Goal: Task Accomplishment & Management: Manage account settings

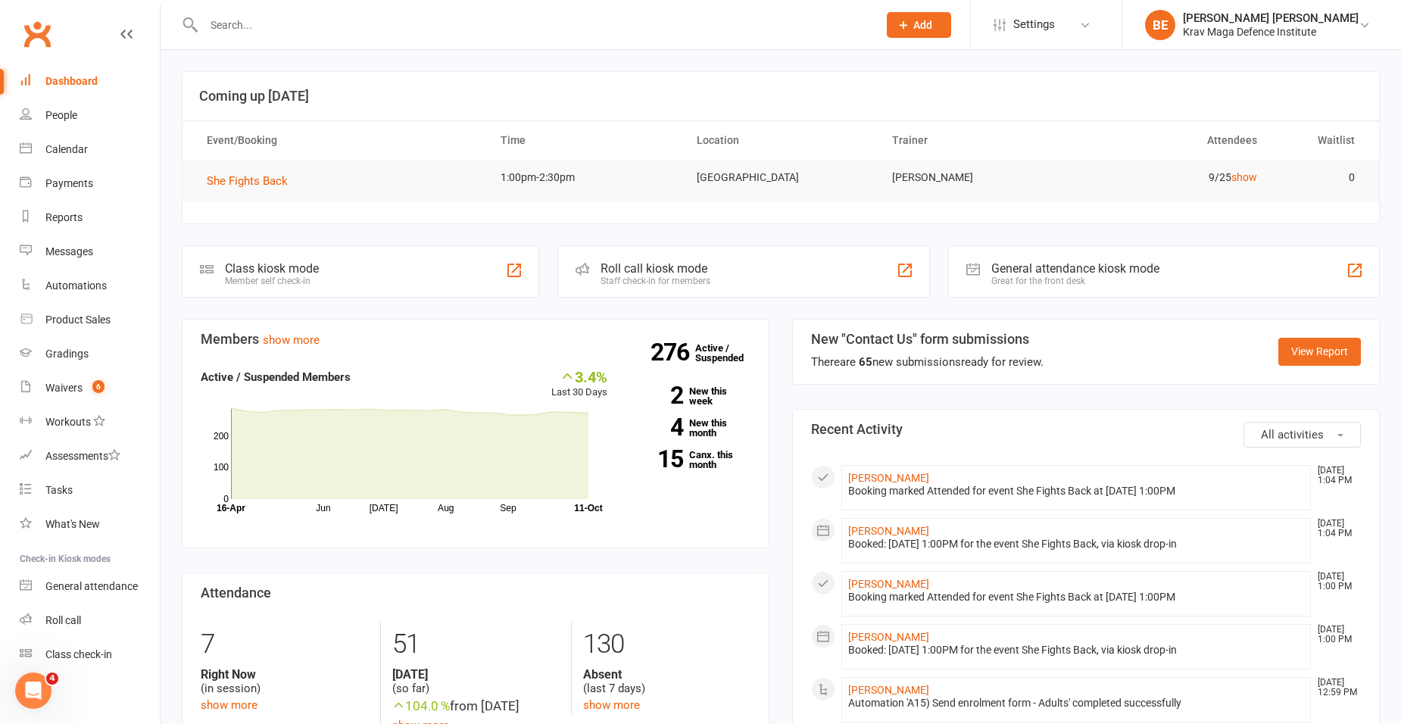
click at [237, 23] on input "text" at bounding box center [533, 24] width 668 height 21
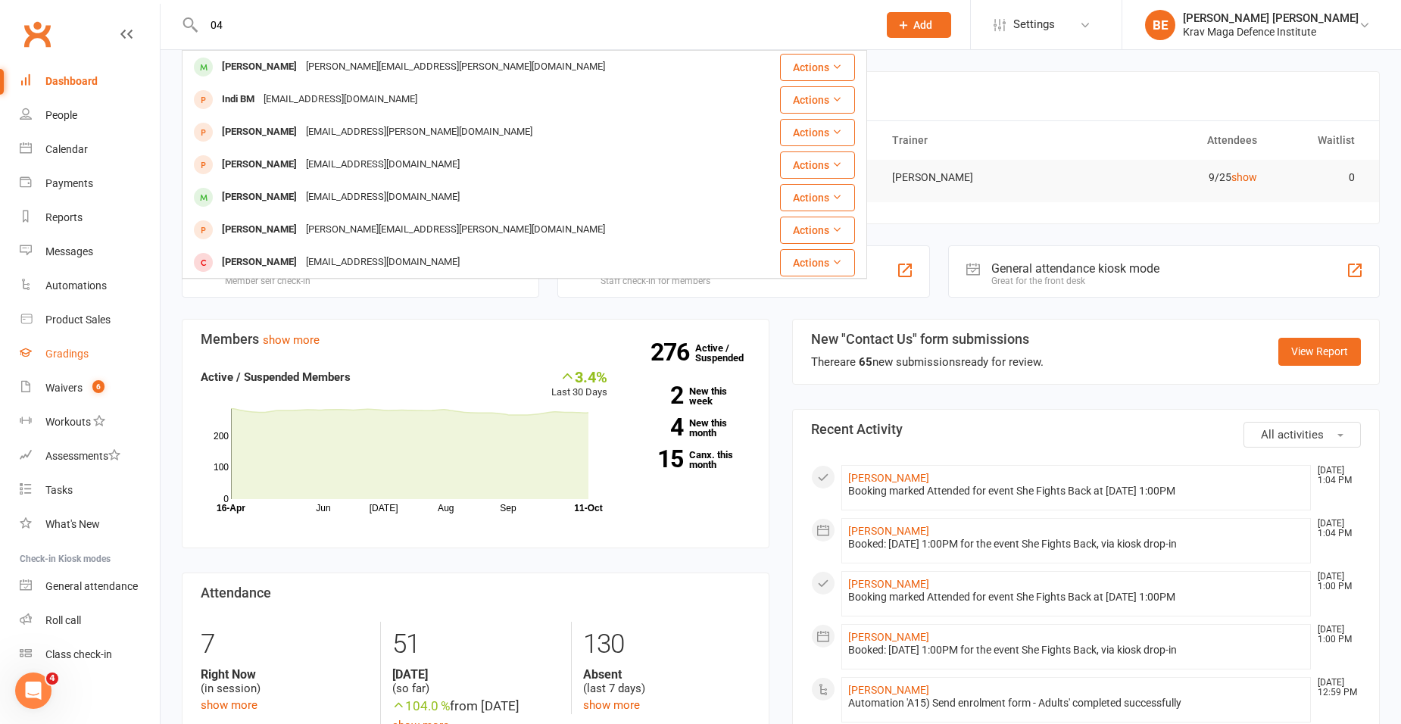
type input "04"
click at [73, 346] on link "Gradings" at bounding box center [90, 354] width 140 height 34
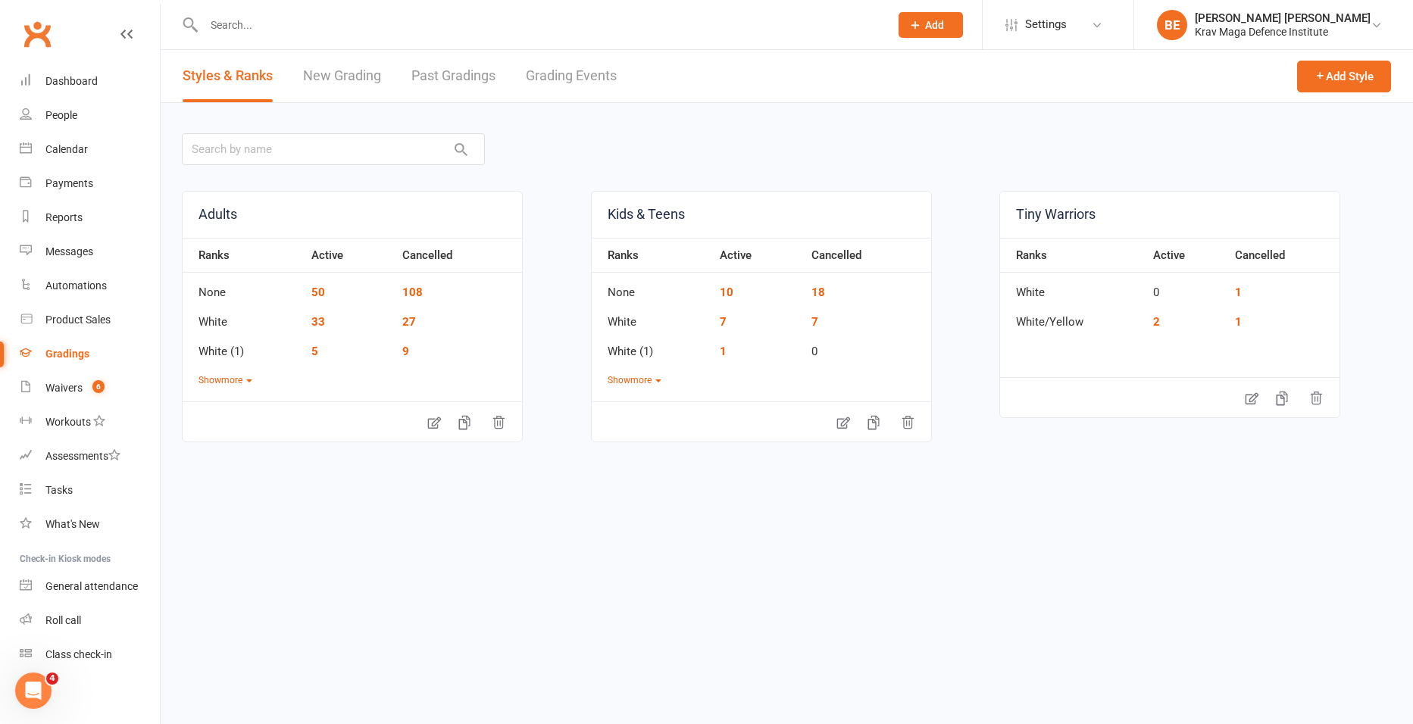
click at [593, 77] on link "Grading Events" at bounding box center [571, 76] width 91 height 52
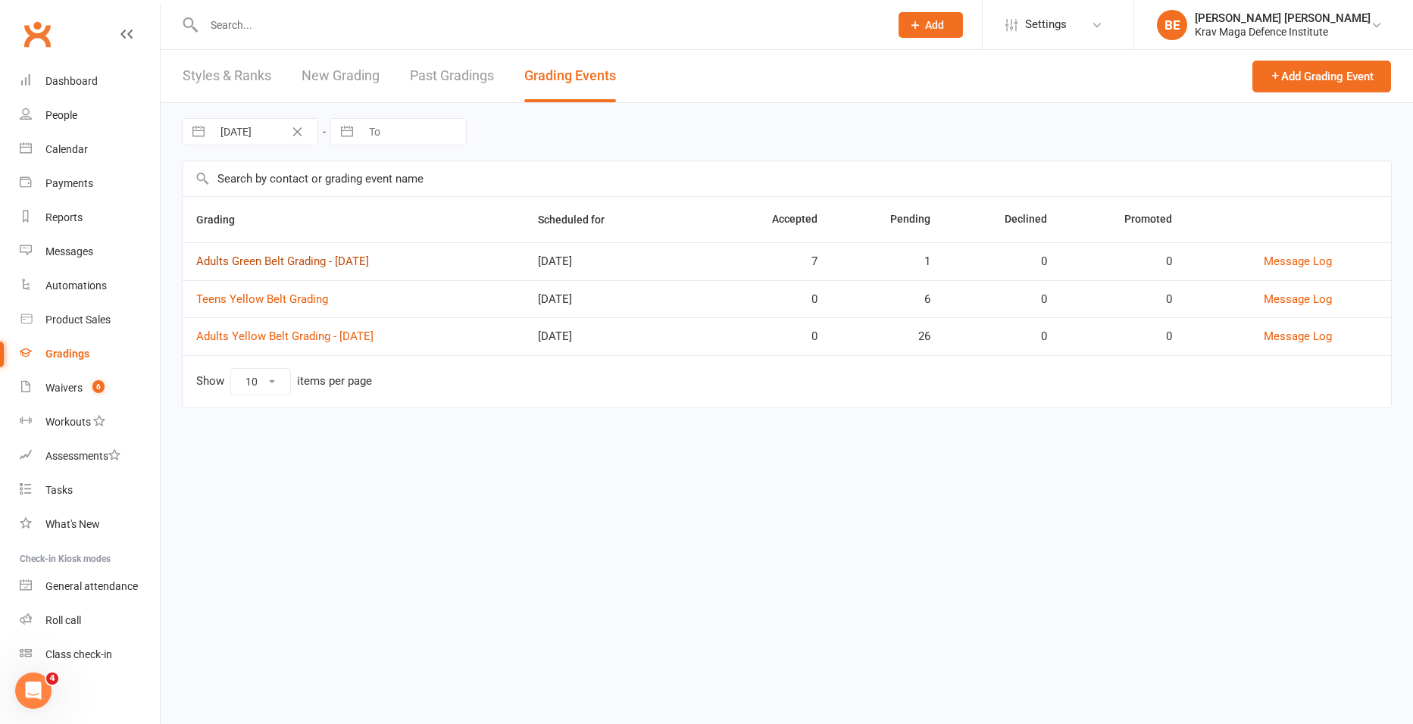
click at [310, 267] on link "Adults Green Belt Grading - [DATE]" at bounding box center [282, 262] width 173 height 14
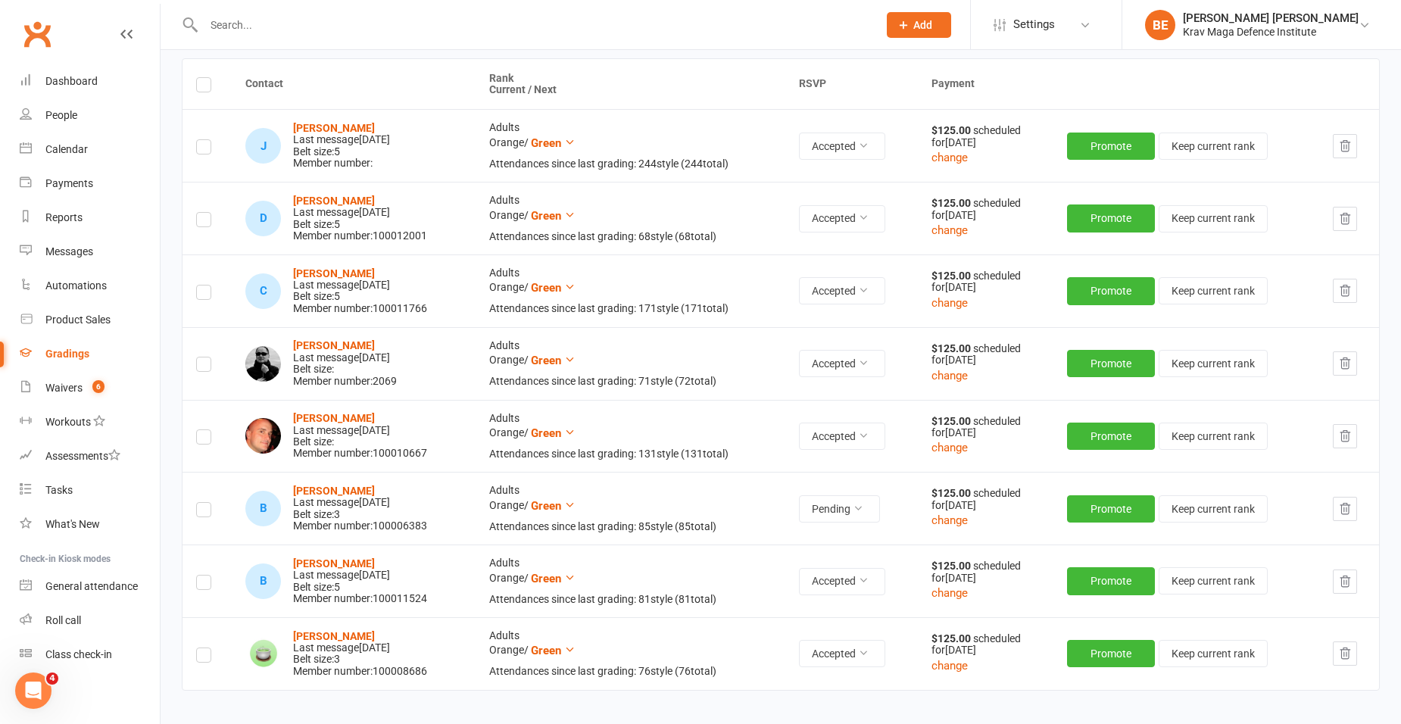
scroll to position [190, 0]
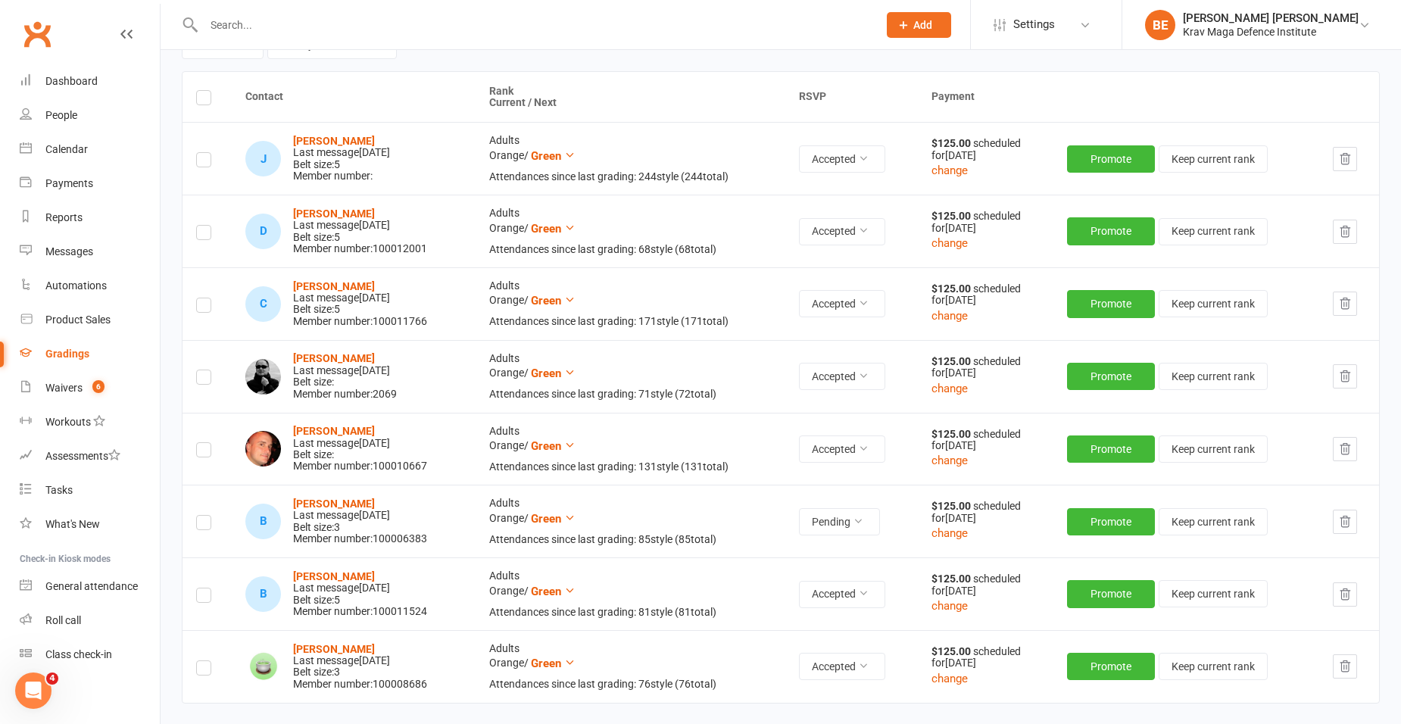
click at [259, 23] on input "text" at bounding box center [533, 24] width 668 height 21
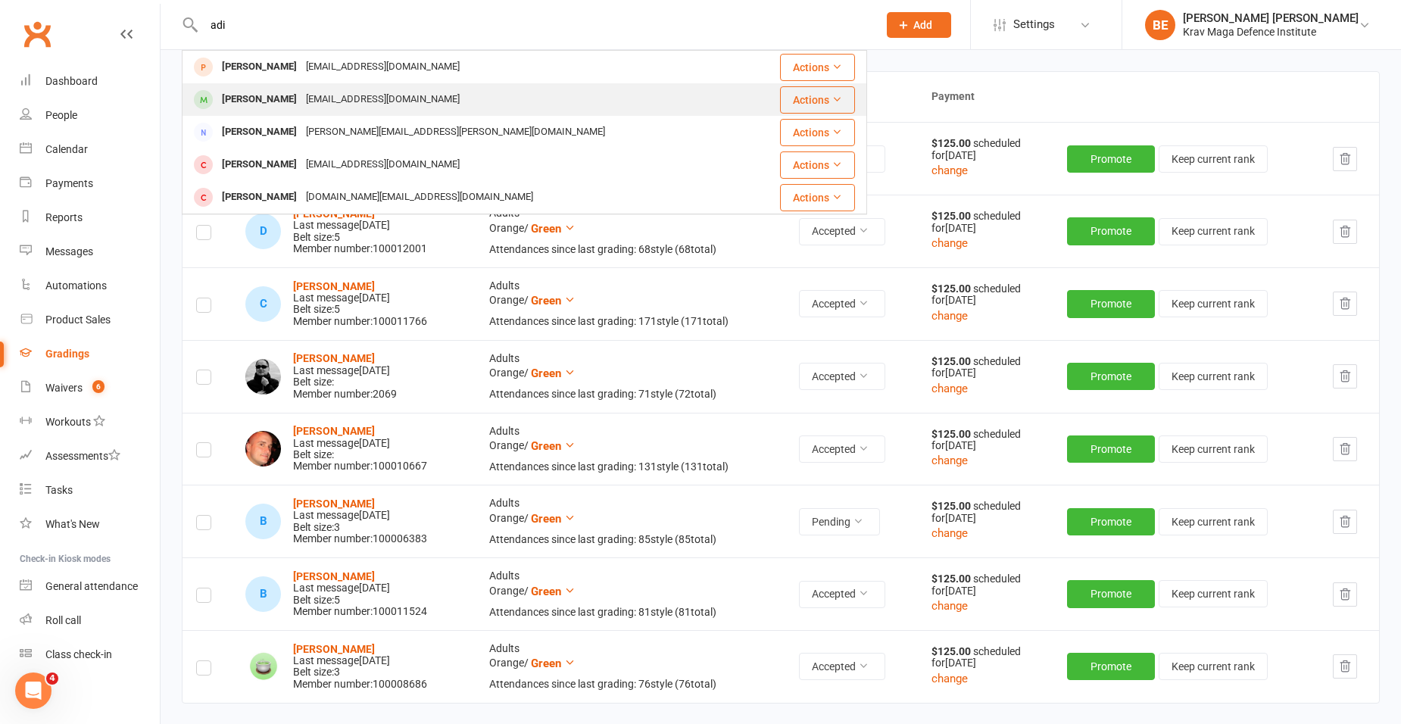
type input "adi"
click at [301, 95] on div "Adi Natan Pinkhasik" at bounding box center [259, 100] width 84 height 22
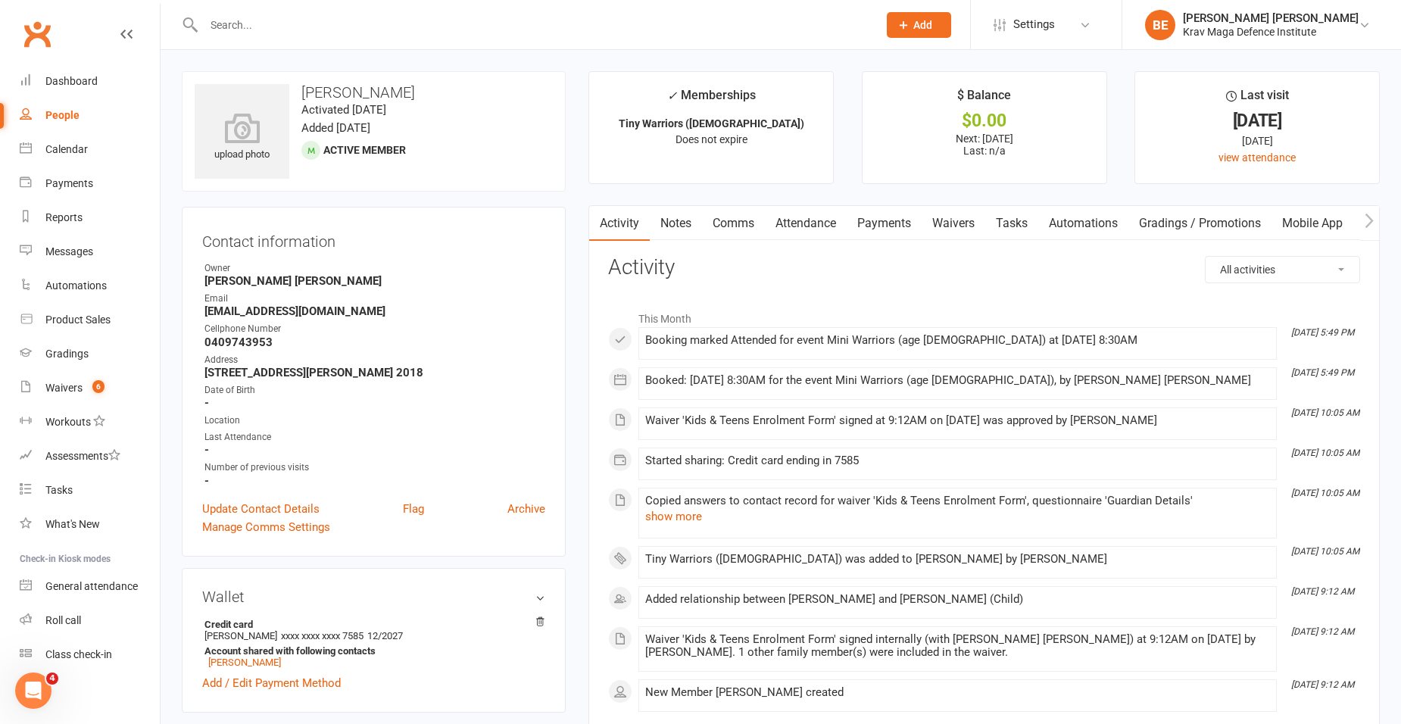
click at [234, 21] on input "text" at bounding box center [533, 24] width 668 height 21
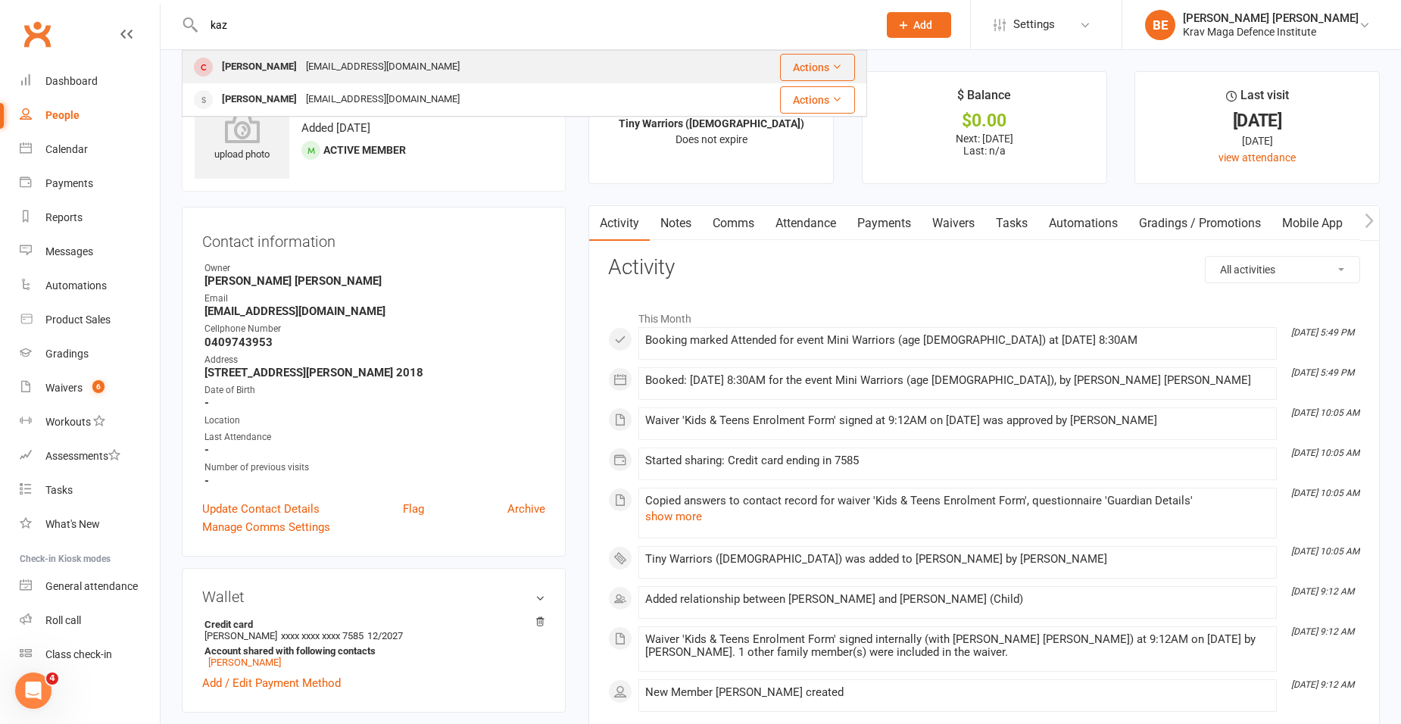
type input "kaz"
click at [284, 70] on div "Kazandra Gorasov" at bounding box center [259, 67] width 84 height 22
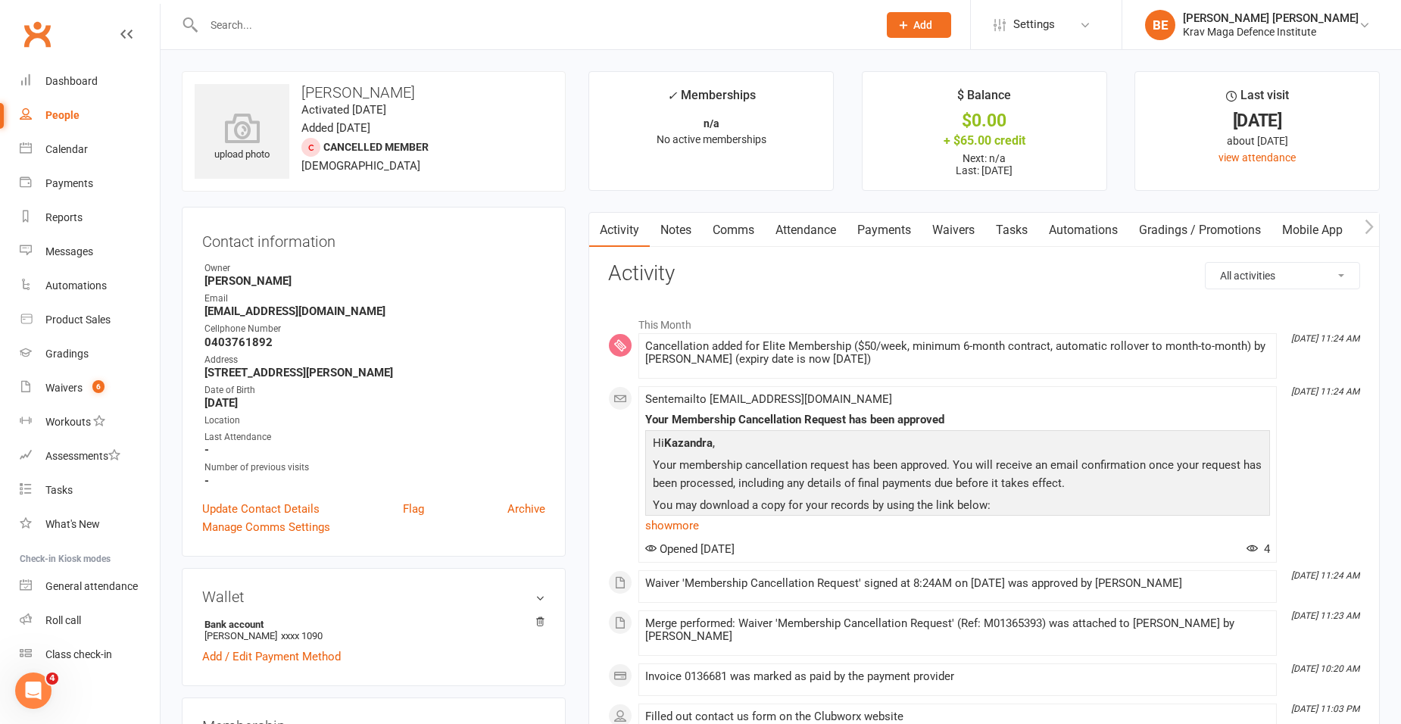
click at [1251, 273] on select "All activities Bookings / Attendances Communications Notes Failed SMSes Grading…" at bounding box center [1283, 276] width 154 height 26
select select "ConversationLogEntry"
click at [1206, 263] on select "All activities Bookings / Attendances Communications Notes Failed SMSes Grading…" at bounding box center [1283, 276] width 154 height 26
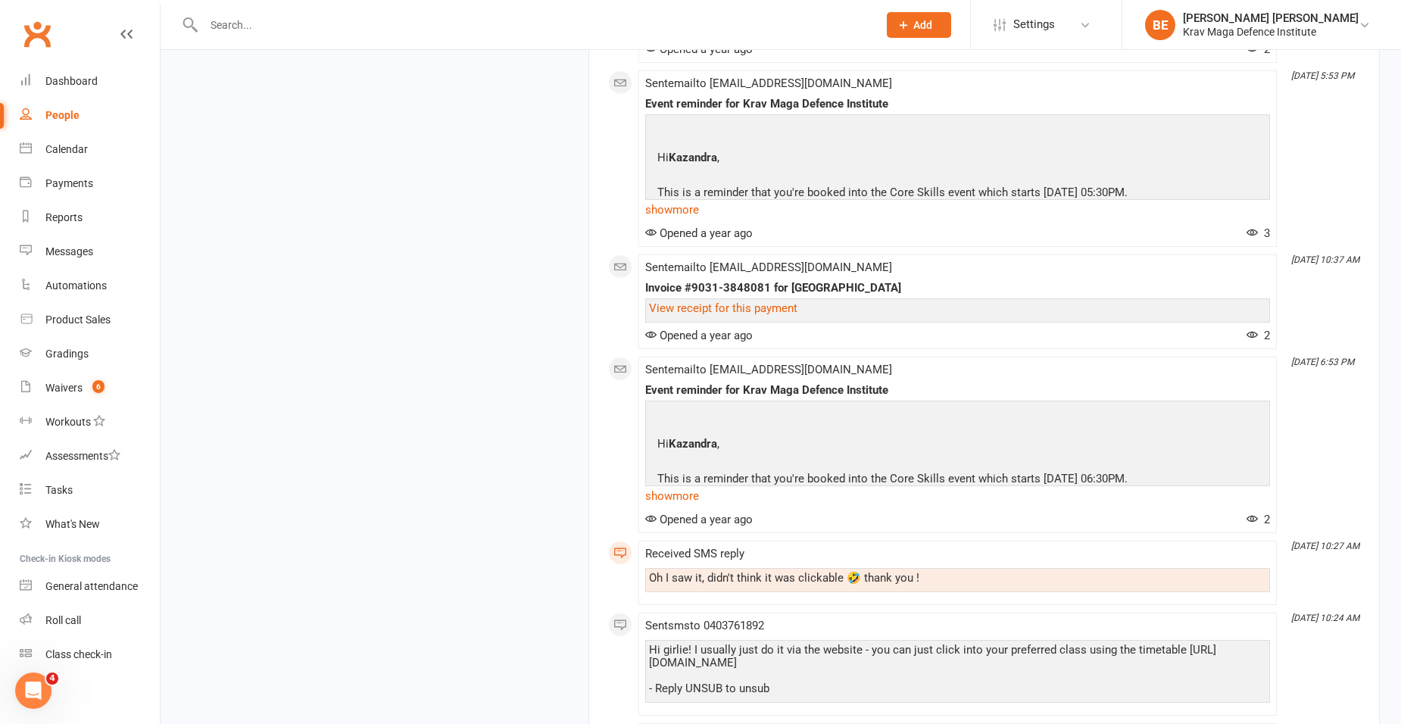
scroll to position [4277, 0]
click at [710, 317] on link "View receipt for this payment" at bounding box center [723, 310] width 148 height 14
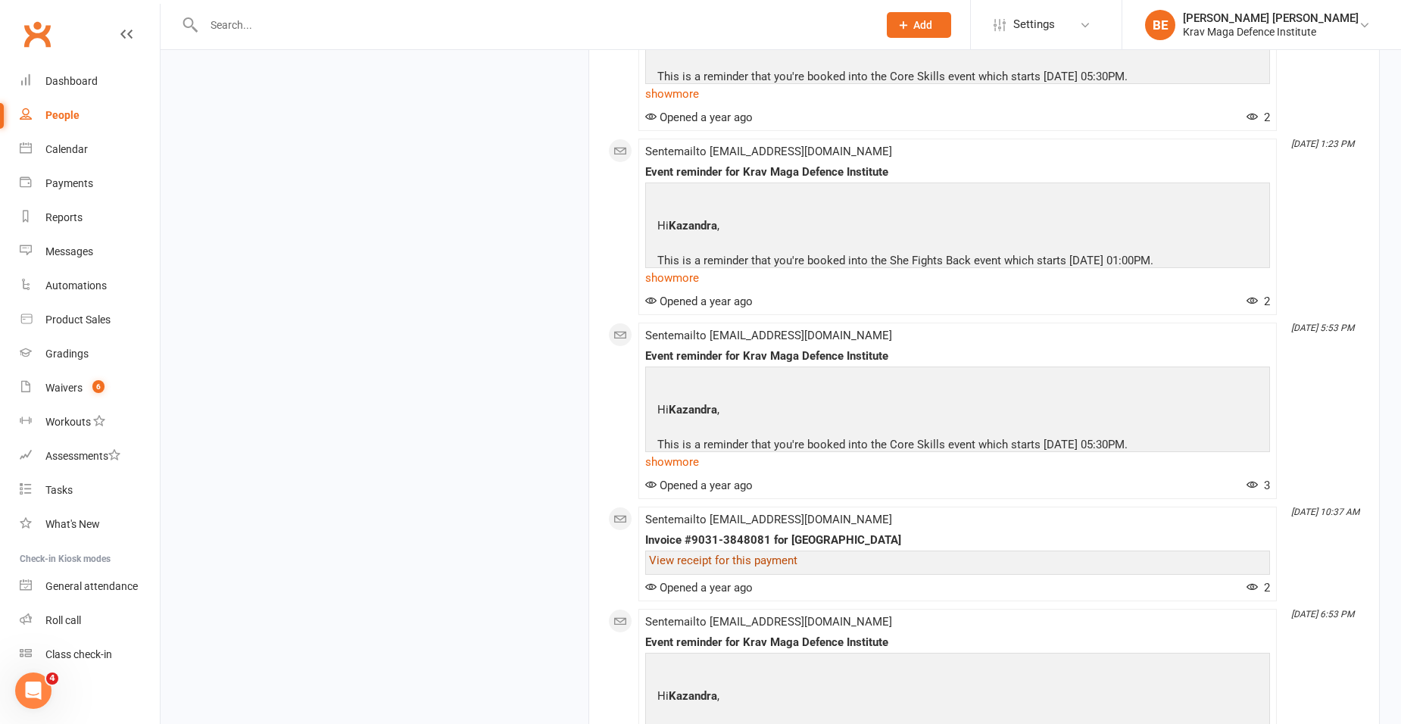
scroll to position [4126, 0]
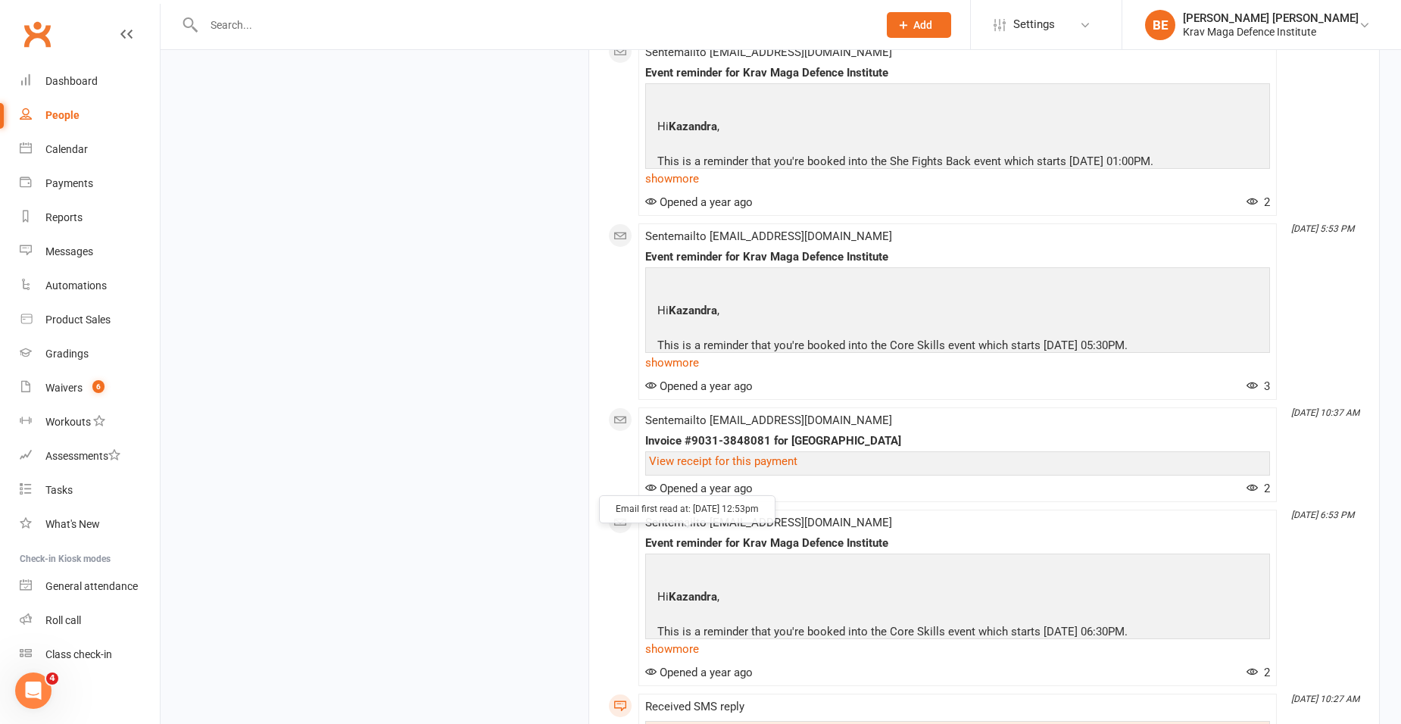
click at [691, 495] on span "Opened a year ago" at bounding box center [699, 489] width 108 height 14
click at [692, 468] on link "View receipt for this payment" at bounding box center [723, 461] width 148 height 14
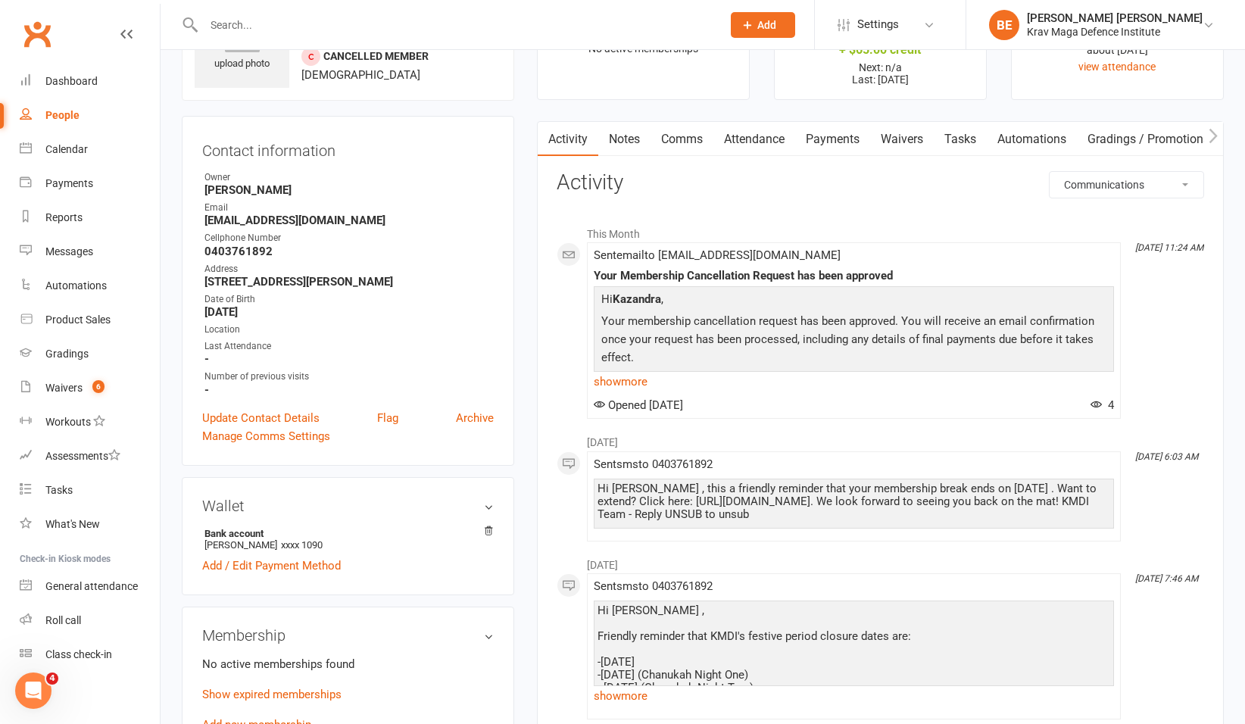
scroll to position [0, 0]
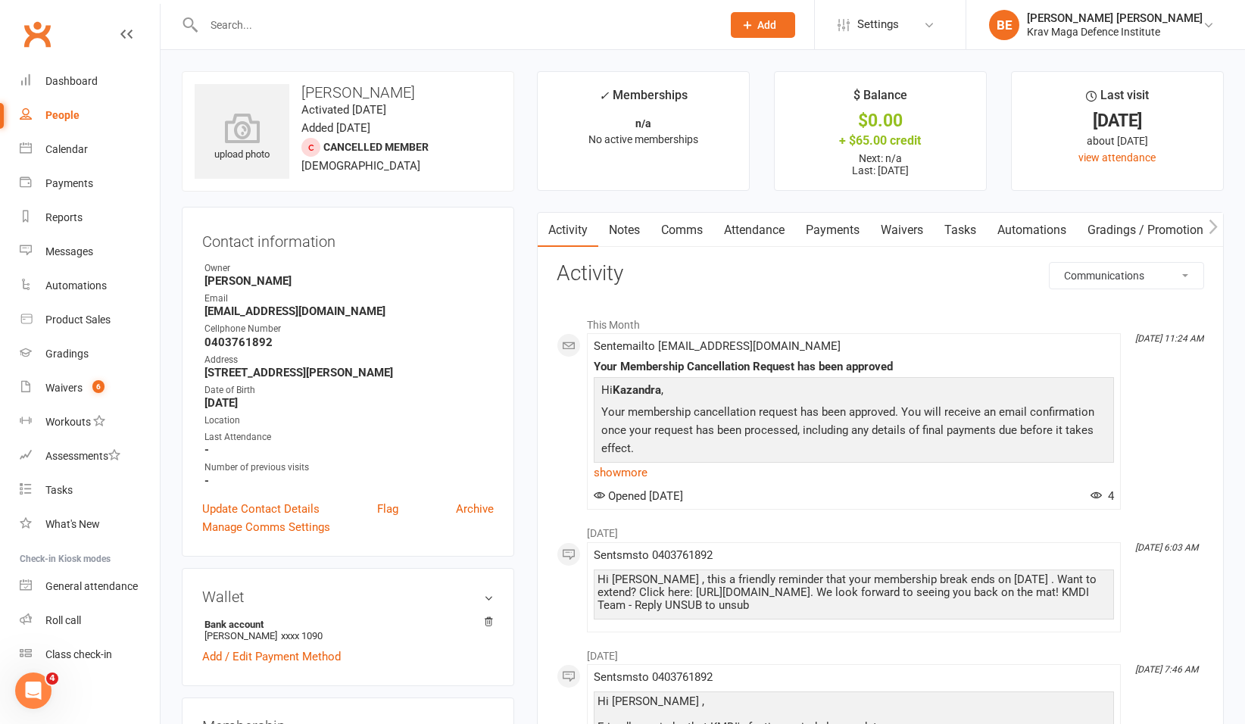
click at [1151, 280] on select "All activities Bookings / Attendances Communications Notes Failed SMSes Grading…" at bounding box center [1127, 276] width 154 height 26
select select
click at [1050, 263] on select "All activities Bookings / Attendances Communications Notes Failed SMSes Grading…" at bounding box center [1127, 276] width 154 height 26
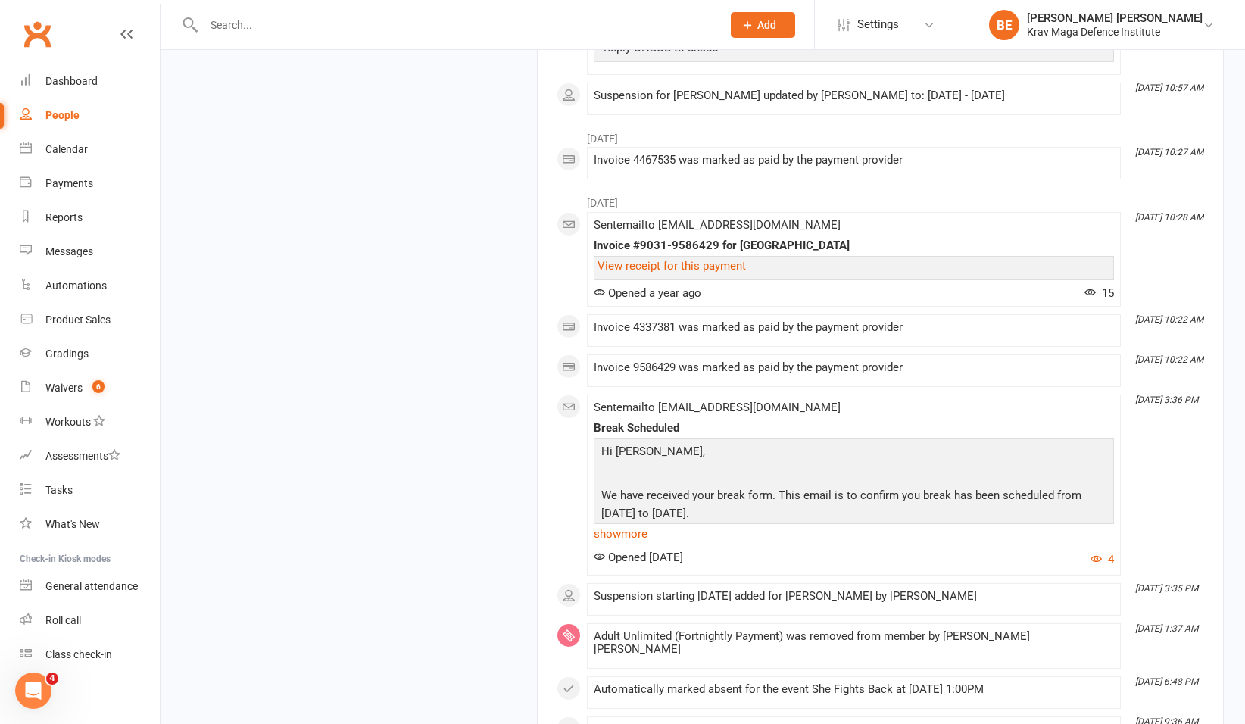
scroll to position [2651, 0]
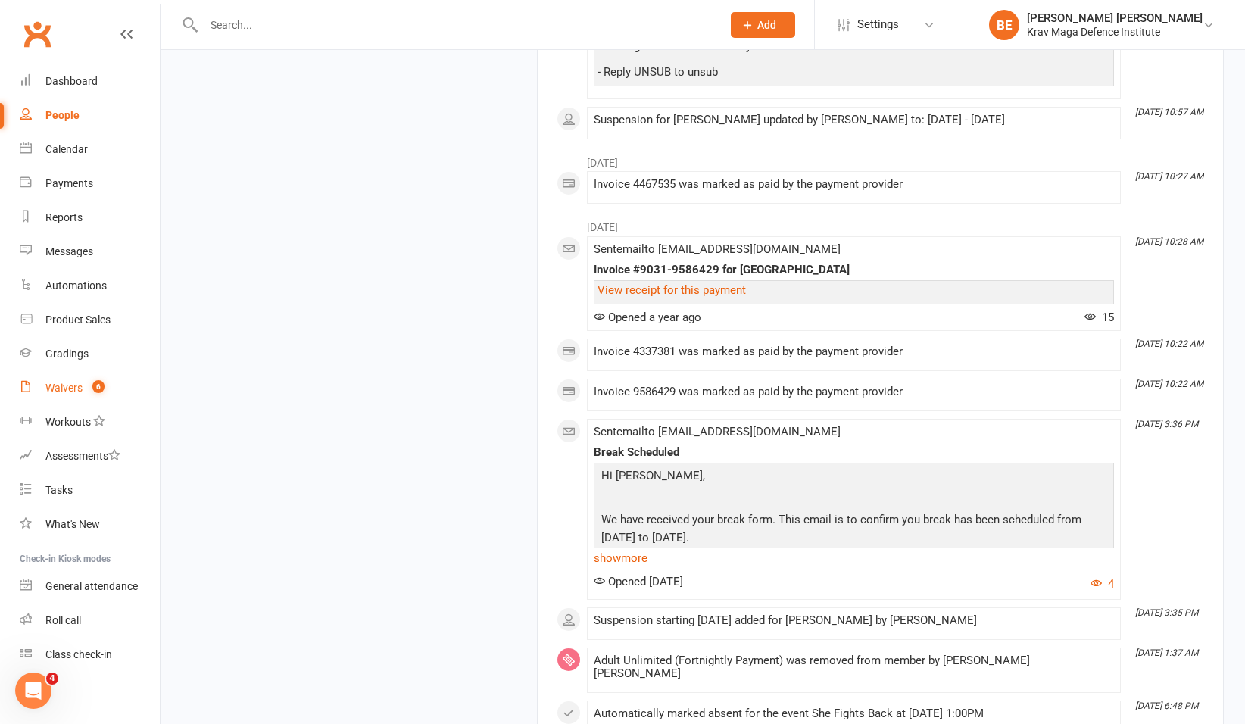
click at [71, 389] on div "Waivers" at bounding box center [63, 388] width 37 height 12
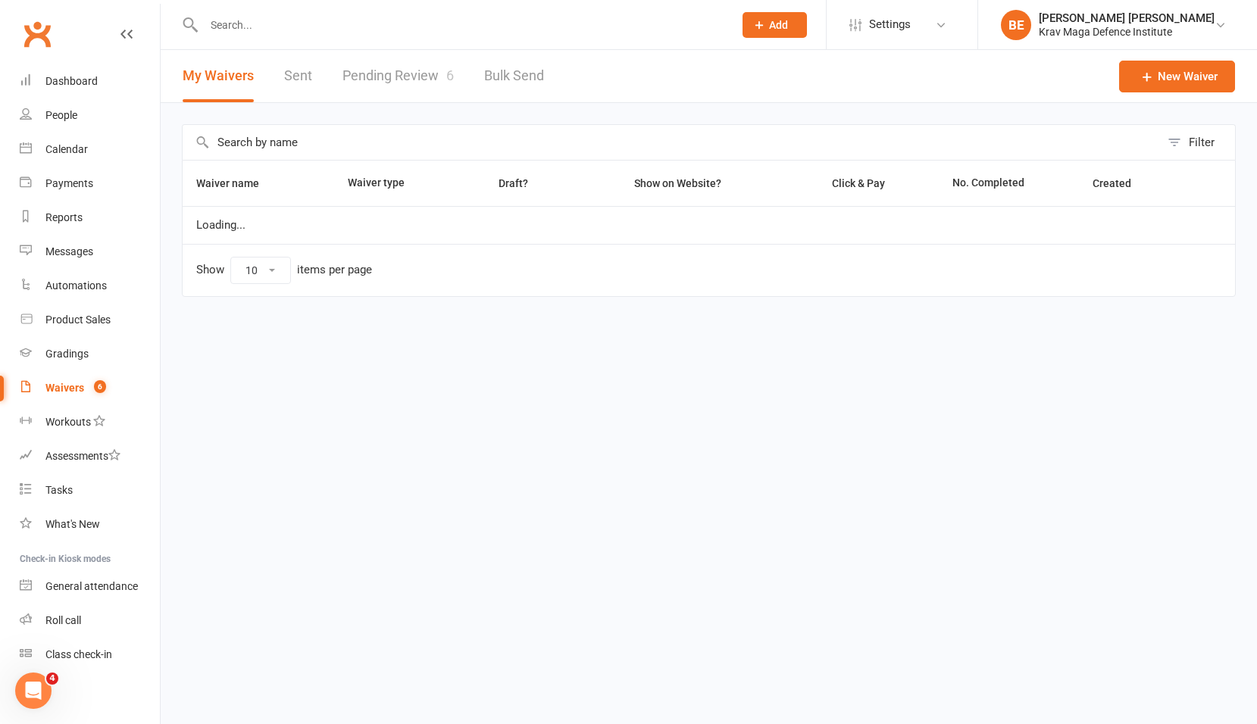
select select "25"
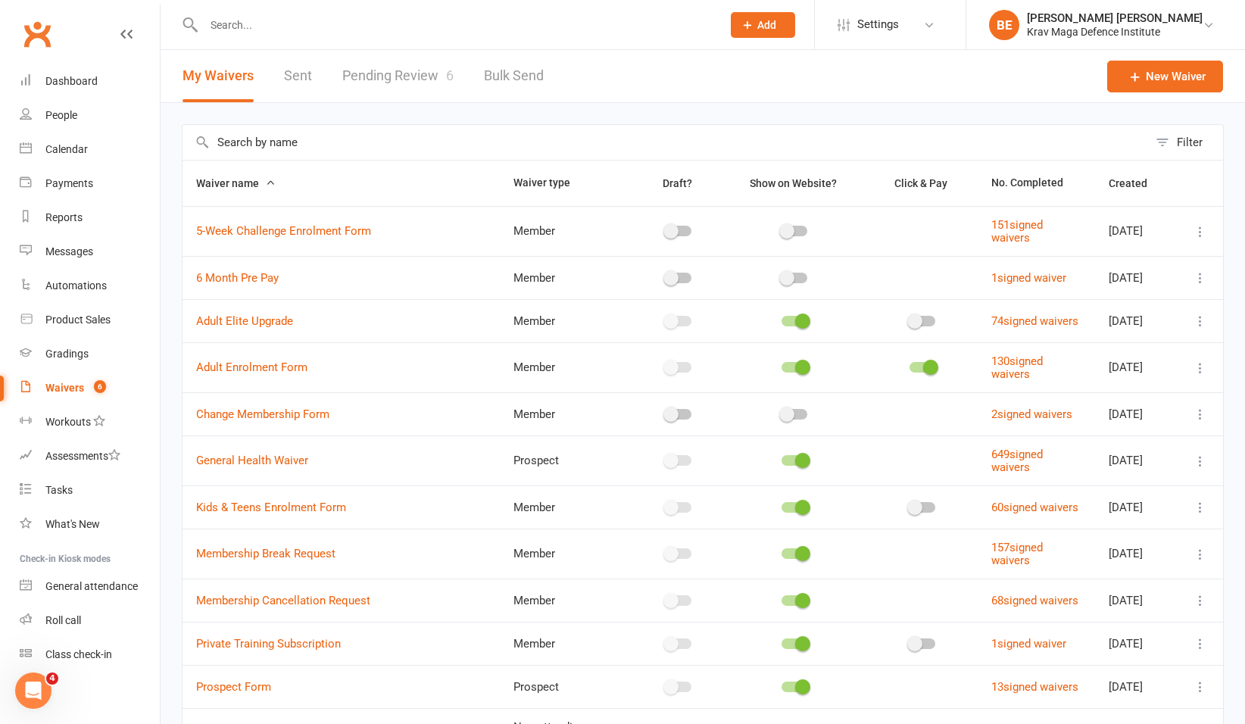
click at [398, 70] on link "Pending Review 6" at bounding box center [397, 76] width 111 height 52
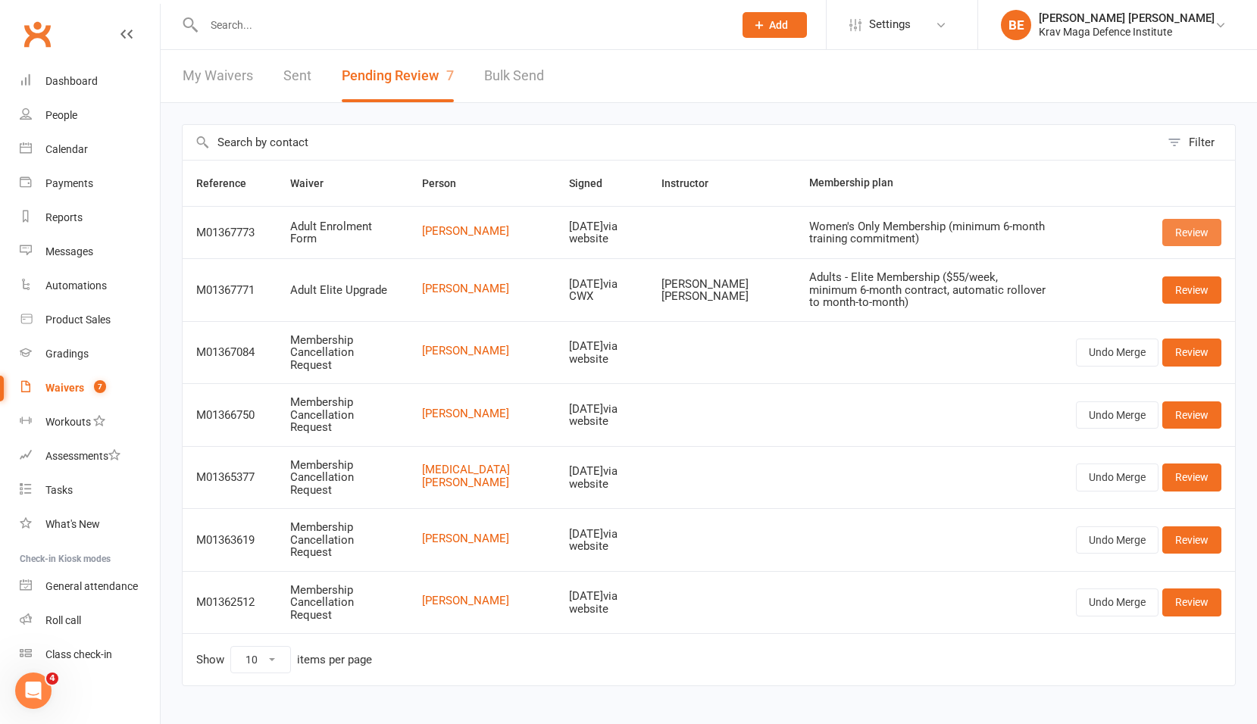
click at [1179, 232] on link "Review" at bounding box center [1191, 232] width 59 height 27
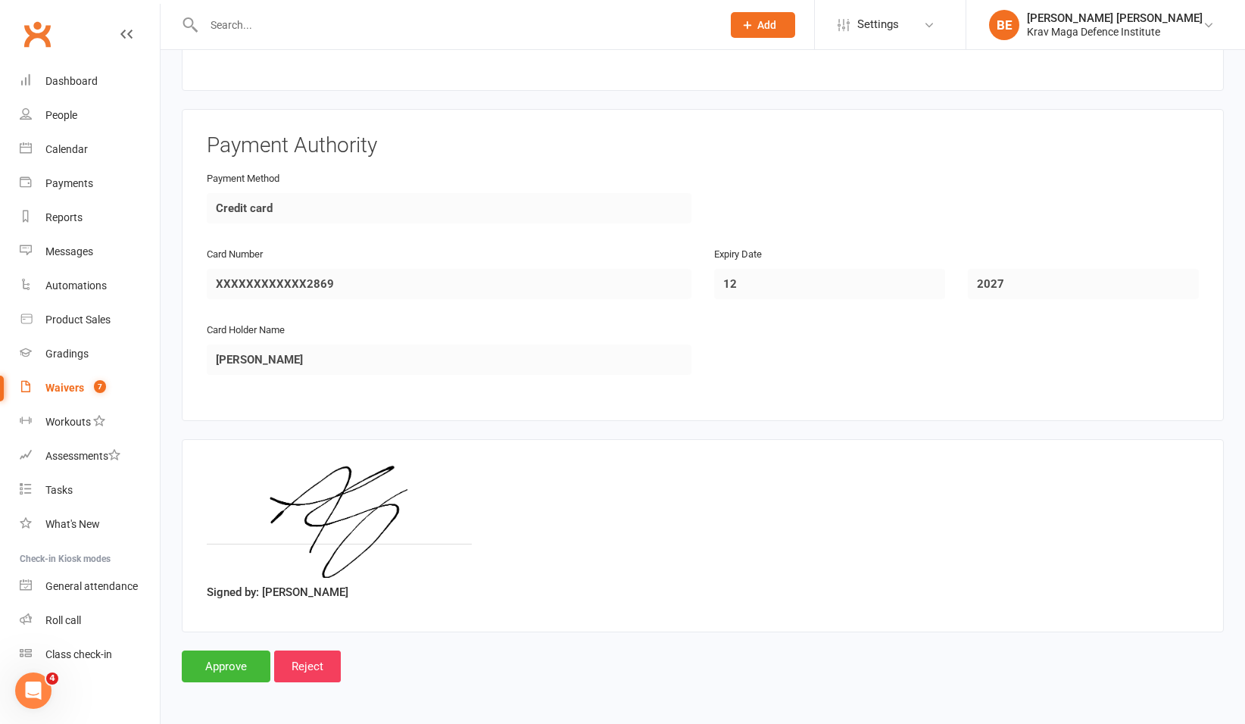
scroll to position [917, 0]
click at [208, 664] on input "Approve" at bounding box center [226, 666] width 89 height 32
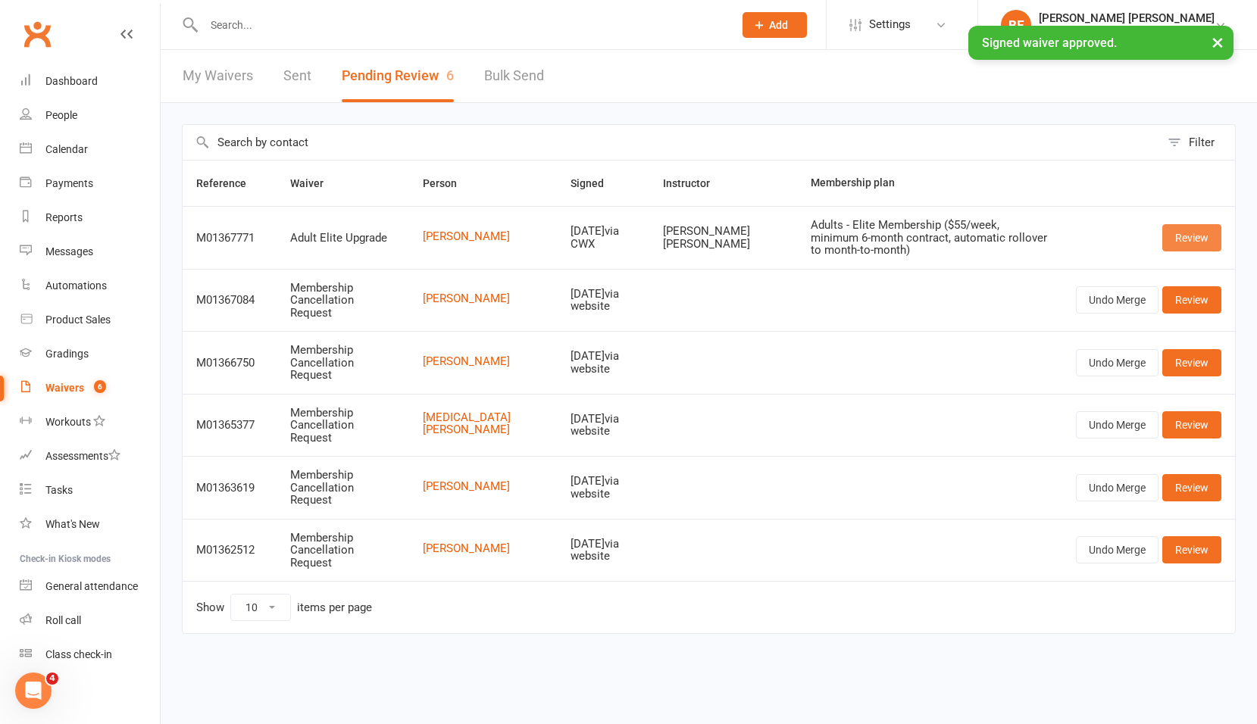
click at [1189, 233] on link "Review" at bounding box center [1191, 237] width 59 height 27
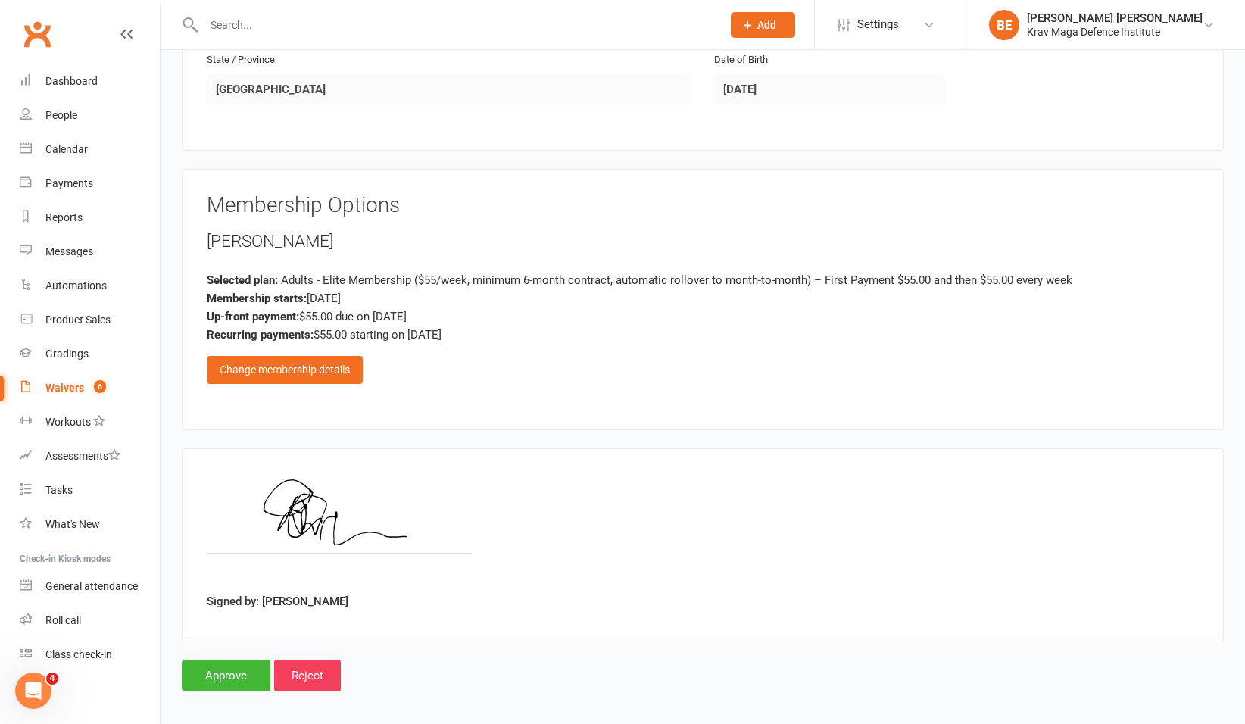
scroll to position [587, 0]
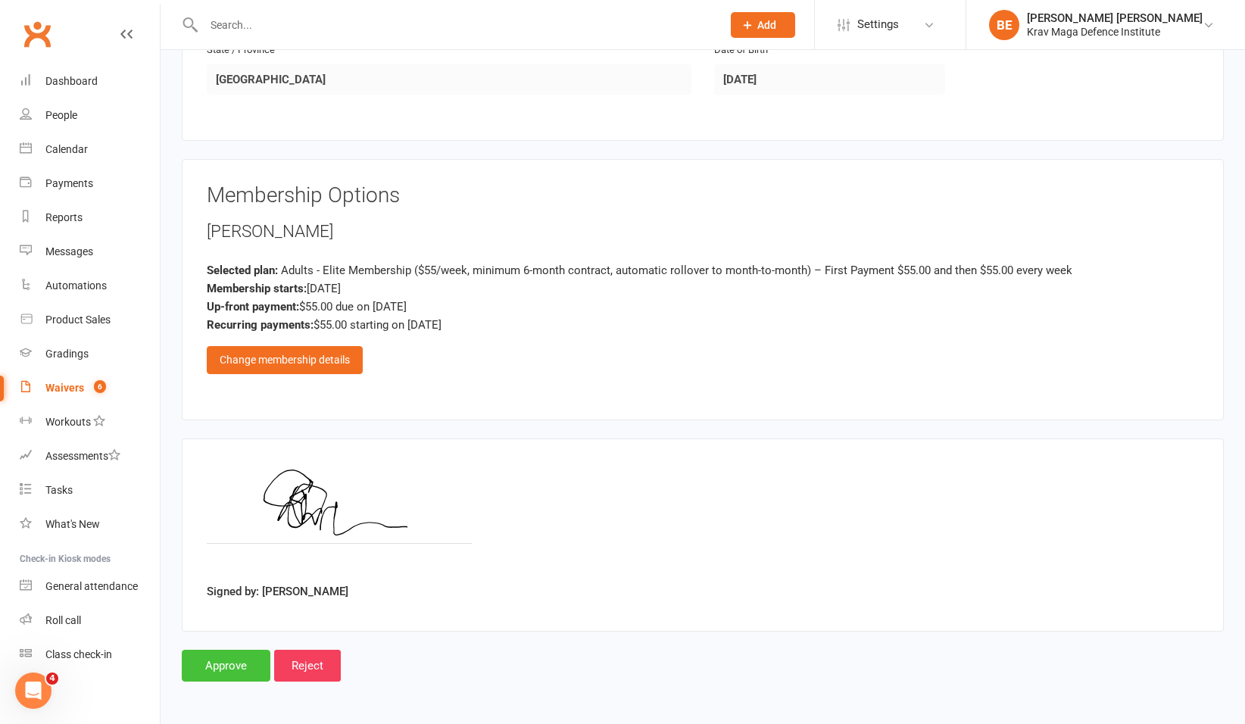
click at [217, 663] on input "Approve" at bounding box center [226, 666] width 89 height 32
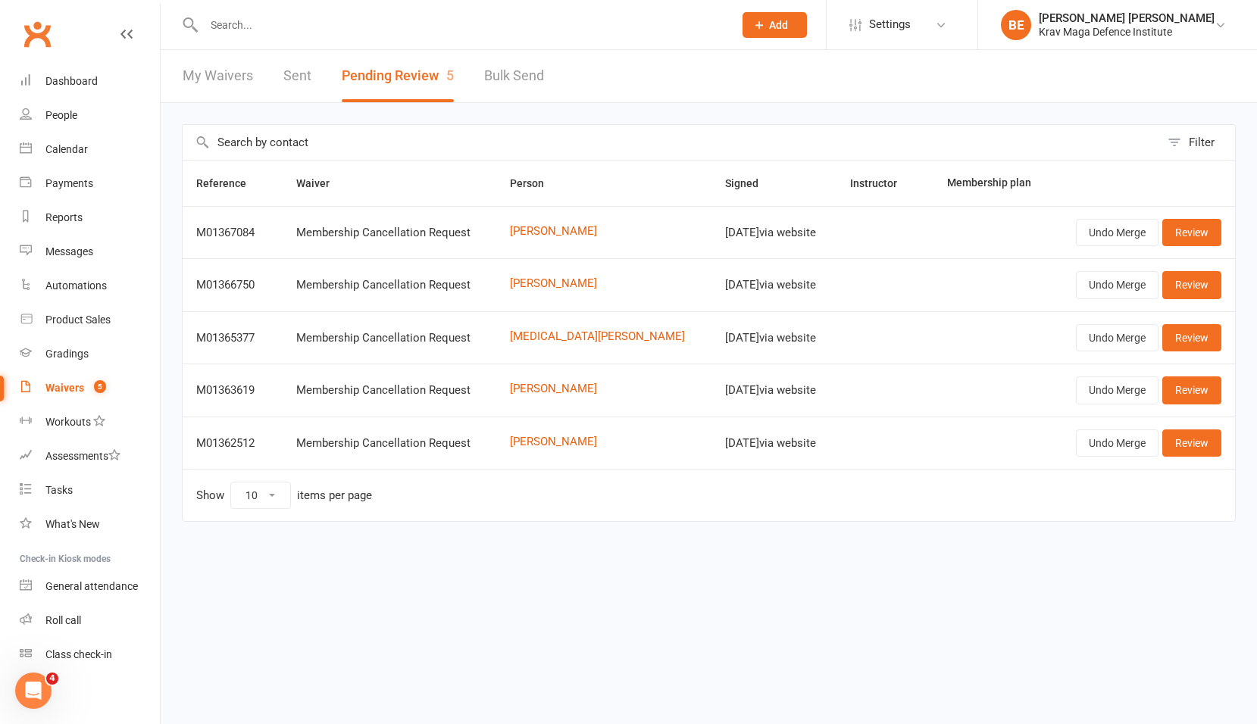
click at [245, 16] on input "text" at bounding box center [460, 24] width 523 height 21
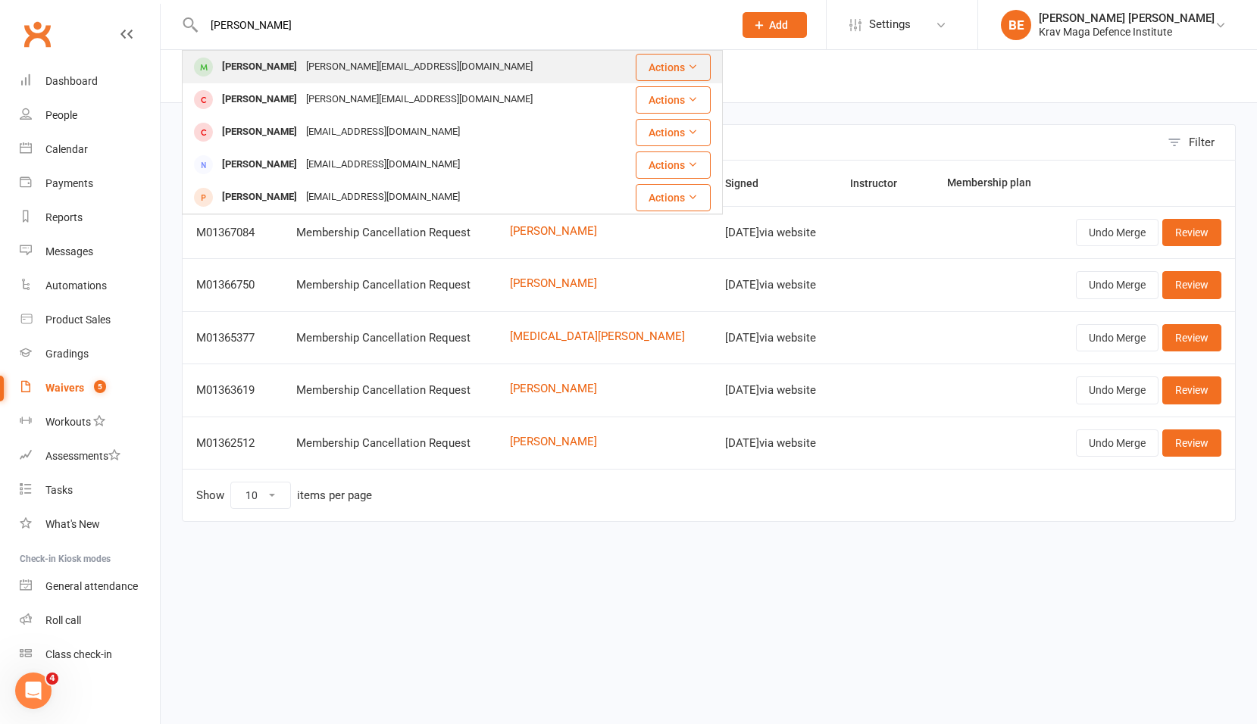
type input "brooke"
click at [309, 58] on div "brooke@ozemail.com.au" at bounding box center [419, 67] width 236 height 22
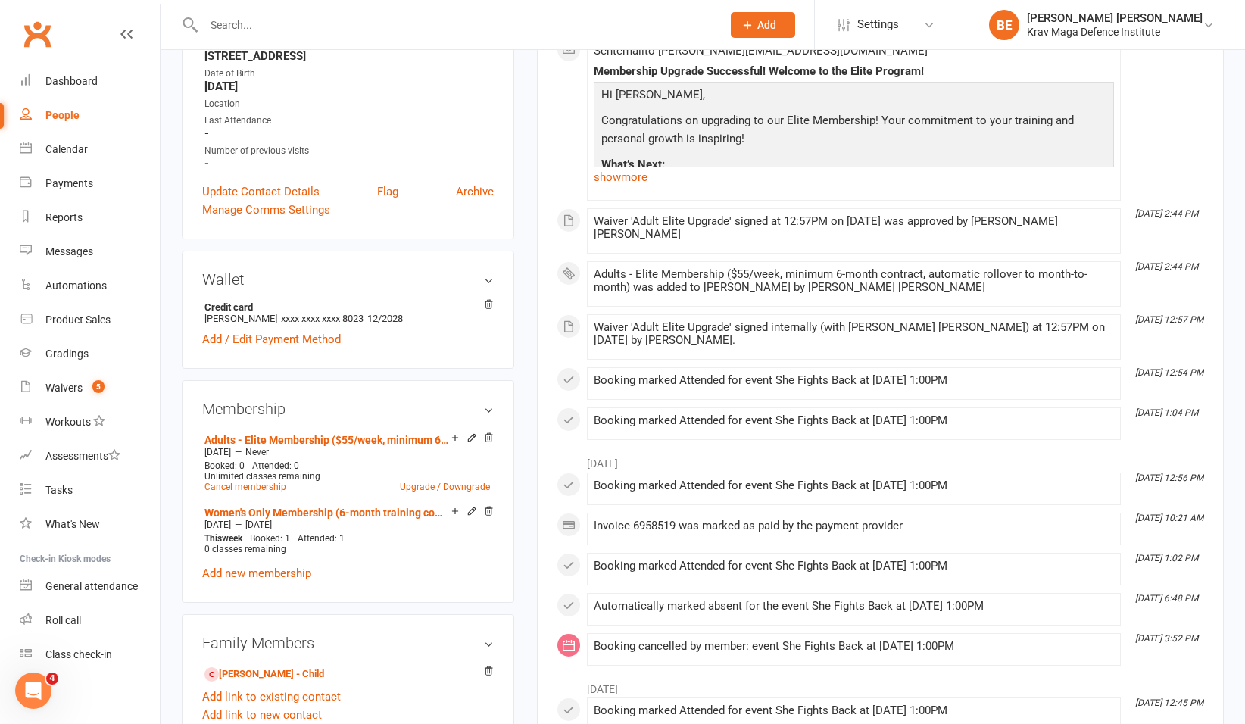
scroll to position [379, 0]
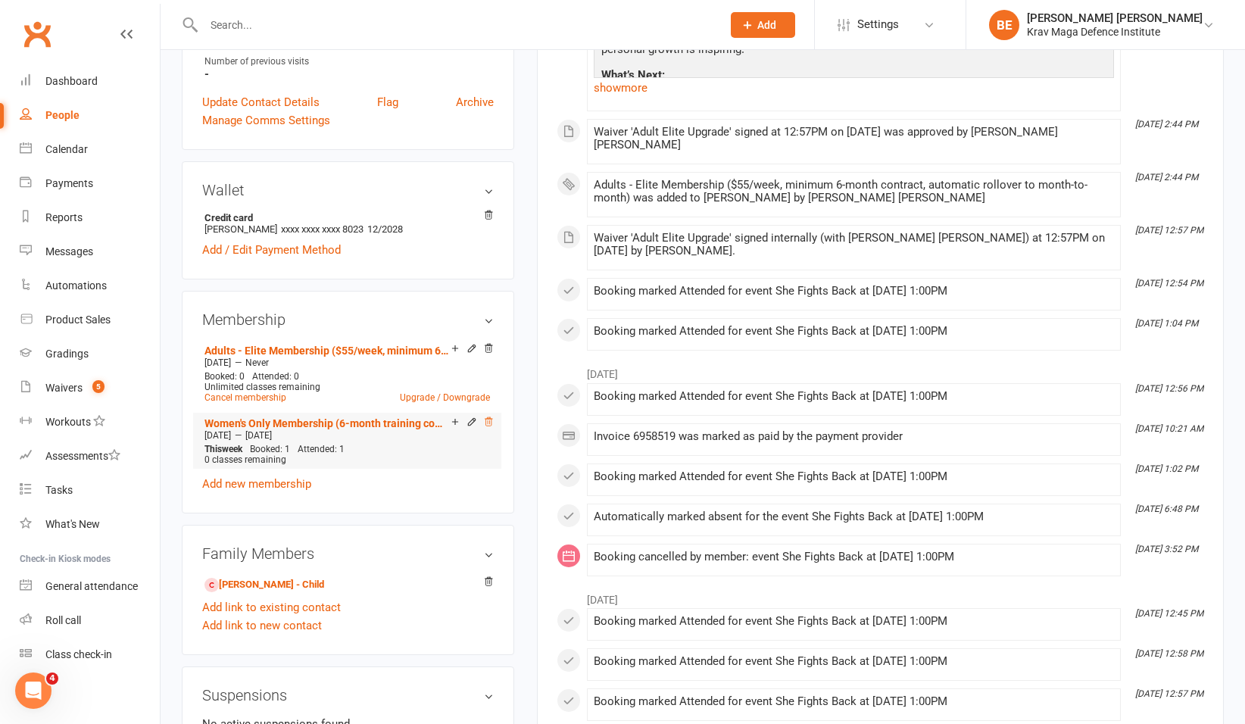
click at [488, 422] on icon at bounding box center [489, 421] width 8 height 8
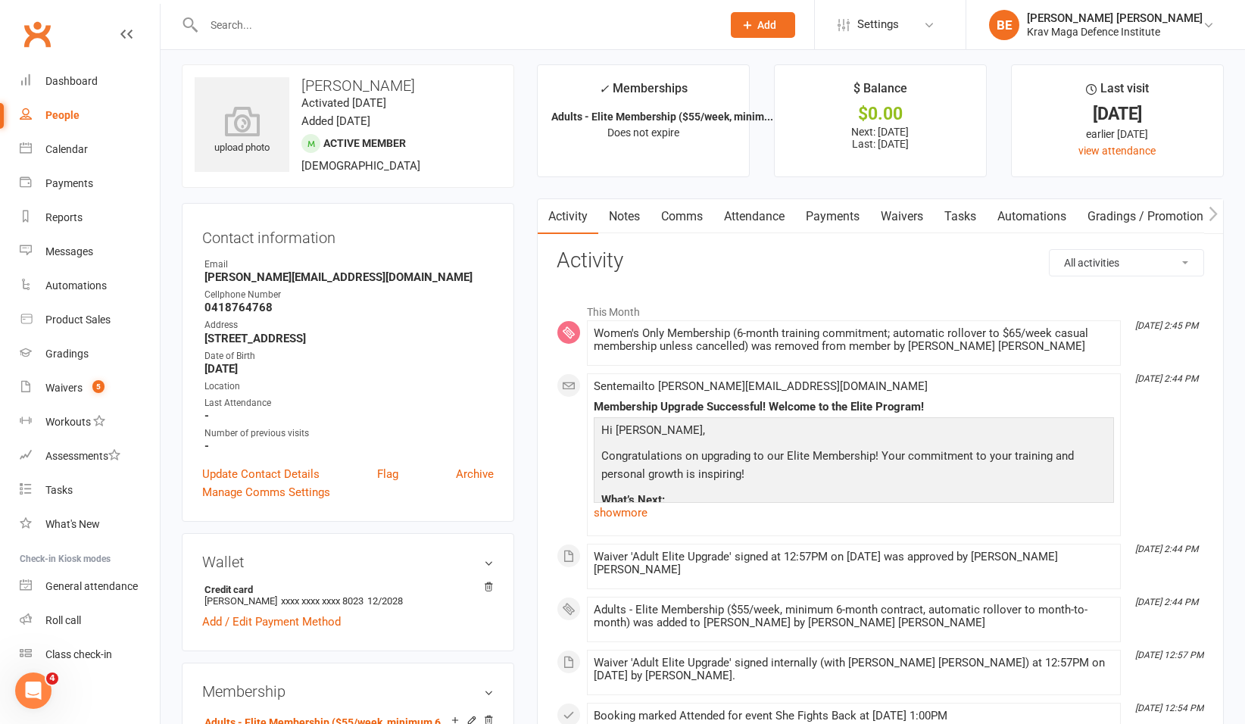
scroll to position [0, 0]
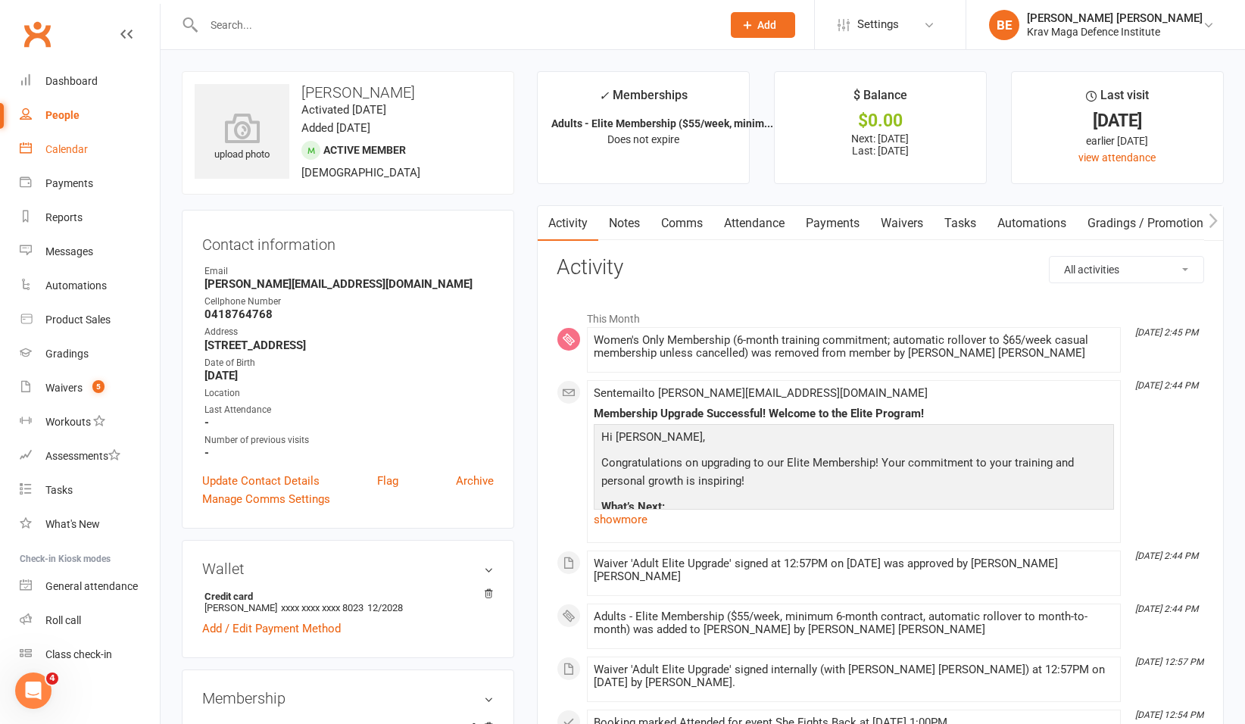
click at [70, 144] on div "Calendar" at bounding box center [66, 149] width 42 height 12
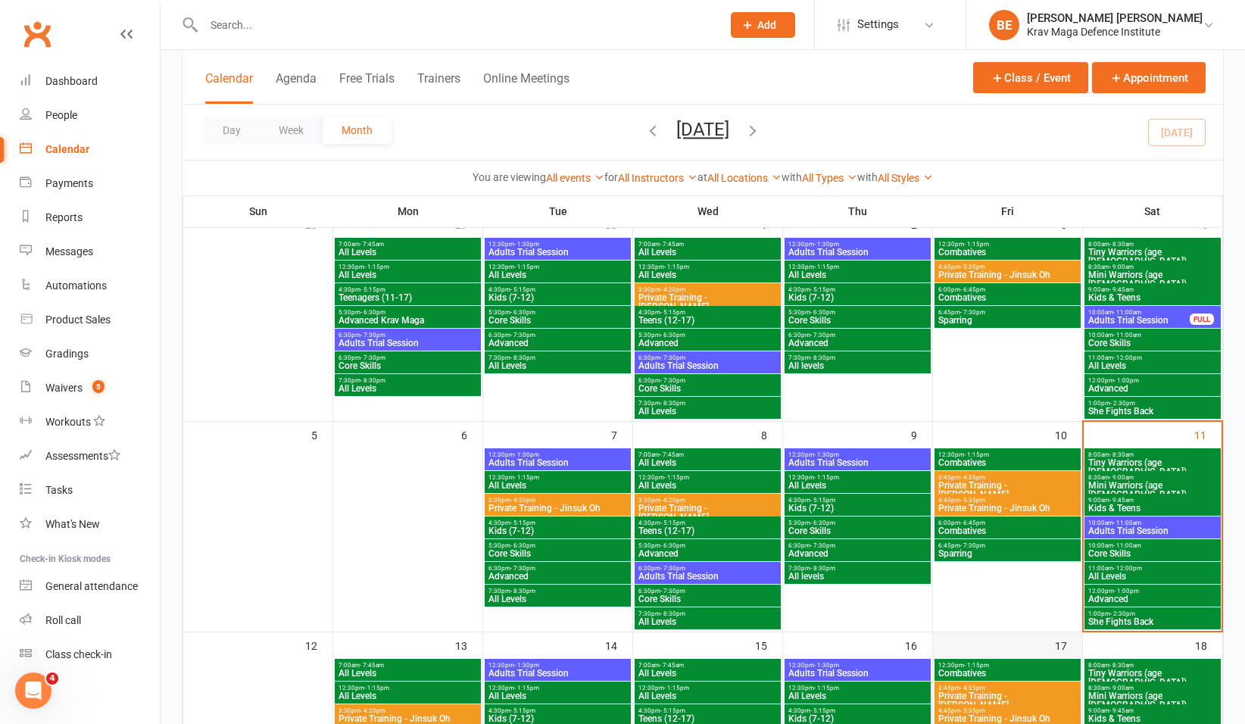
scroll to position [227, 0]
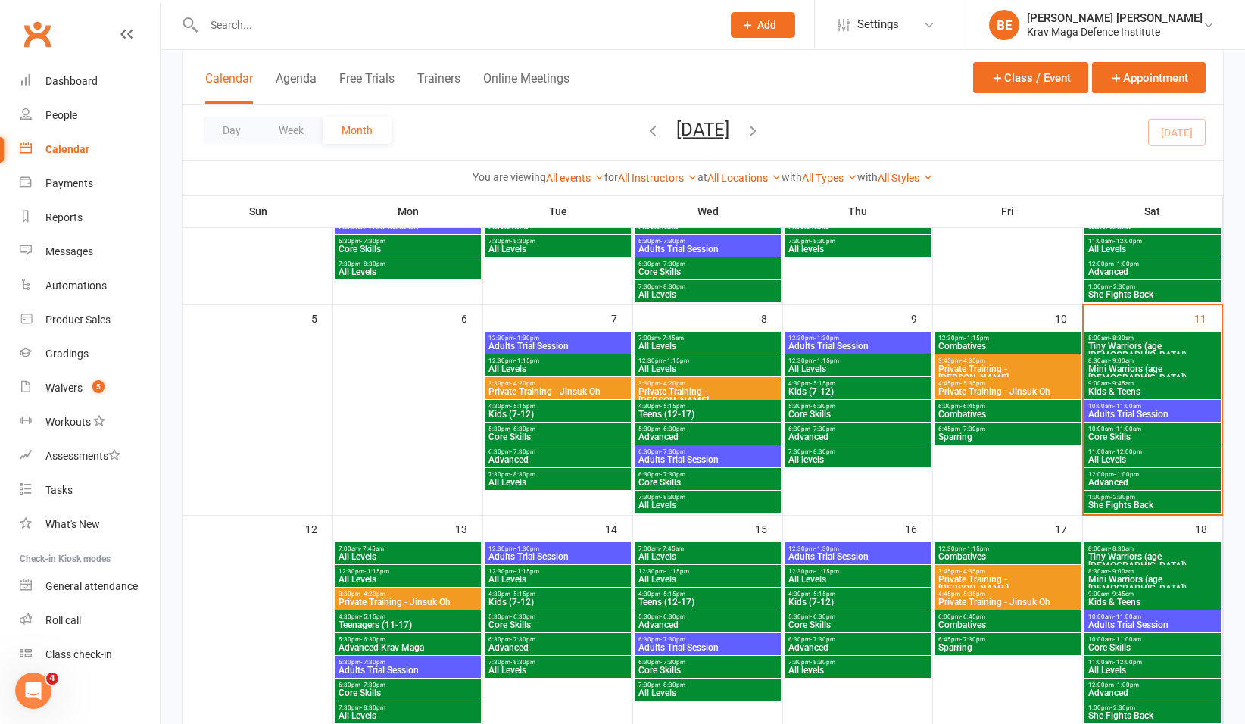
click at [1116, 501] on span "She Fights Back" at bounding box center [1153, 505] width 130 height 9
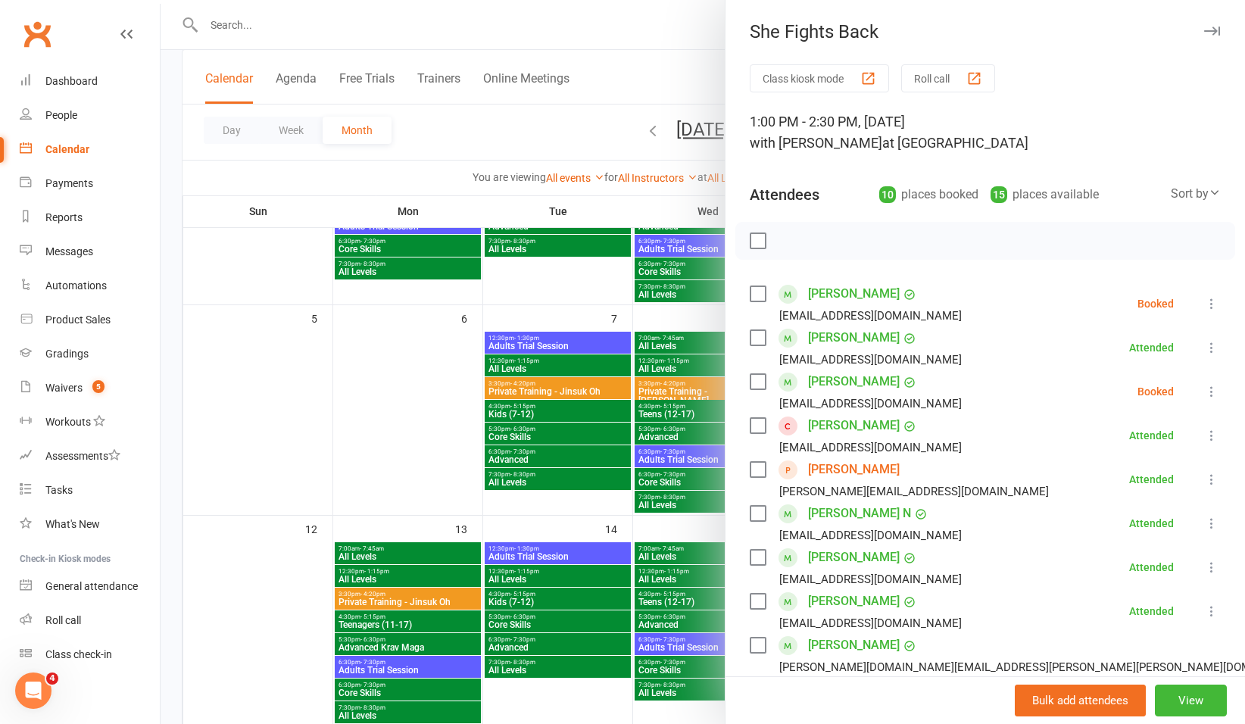
click at [601, 43] on div at bounding box center [703, 362] width 1085 height 724
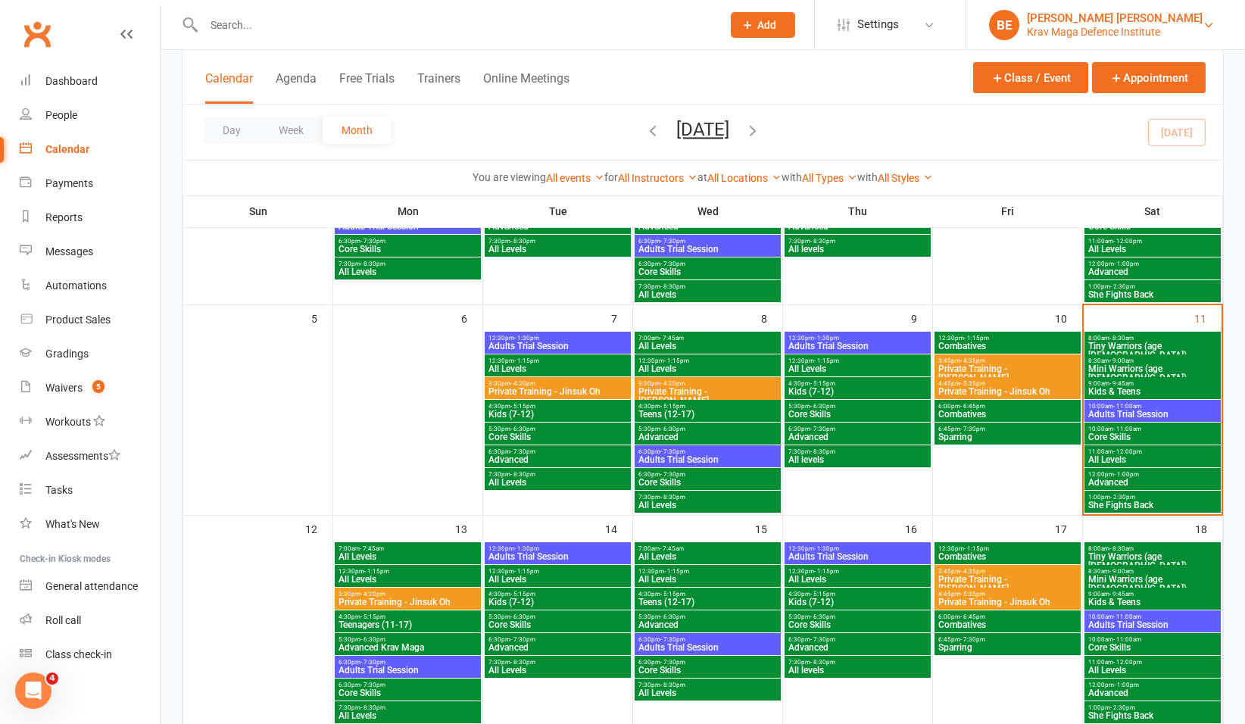
click at [1192, 32] on div "Krav Maga Defence Institute" at bounding box center [1115, 32] width 176 height 14
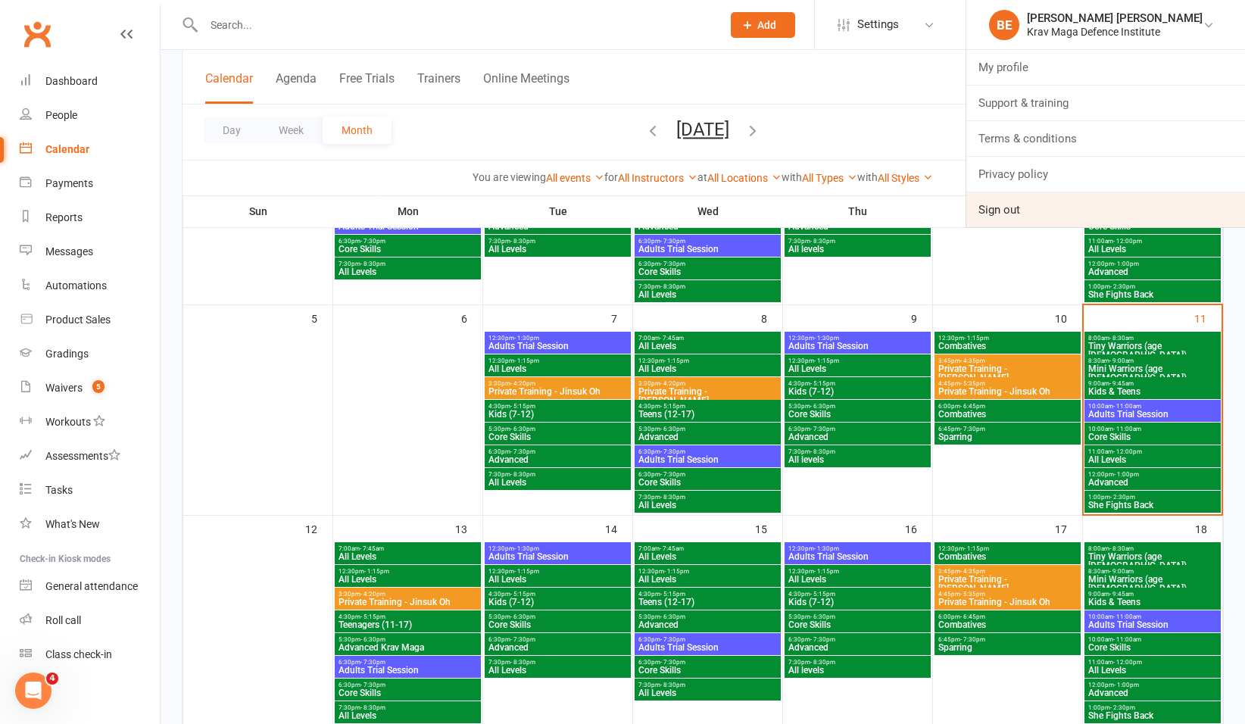
click at [1079, 215] on link "Sign out" at bounding box center [1106, 209] width 279 height 35
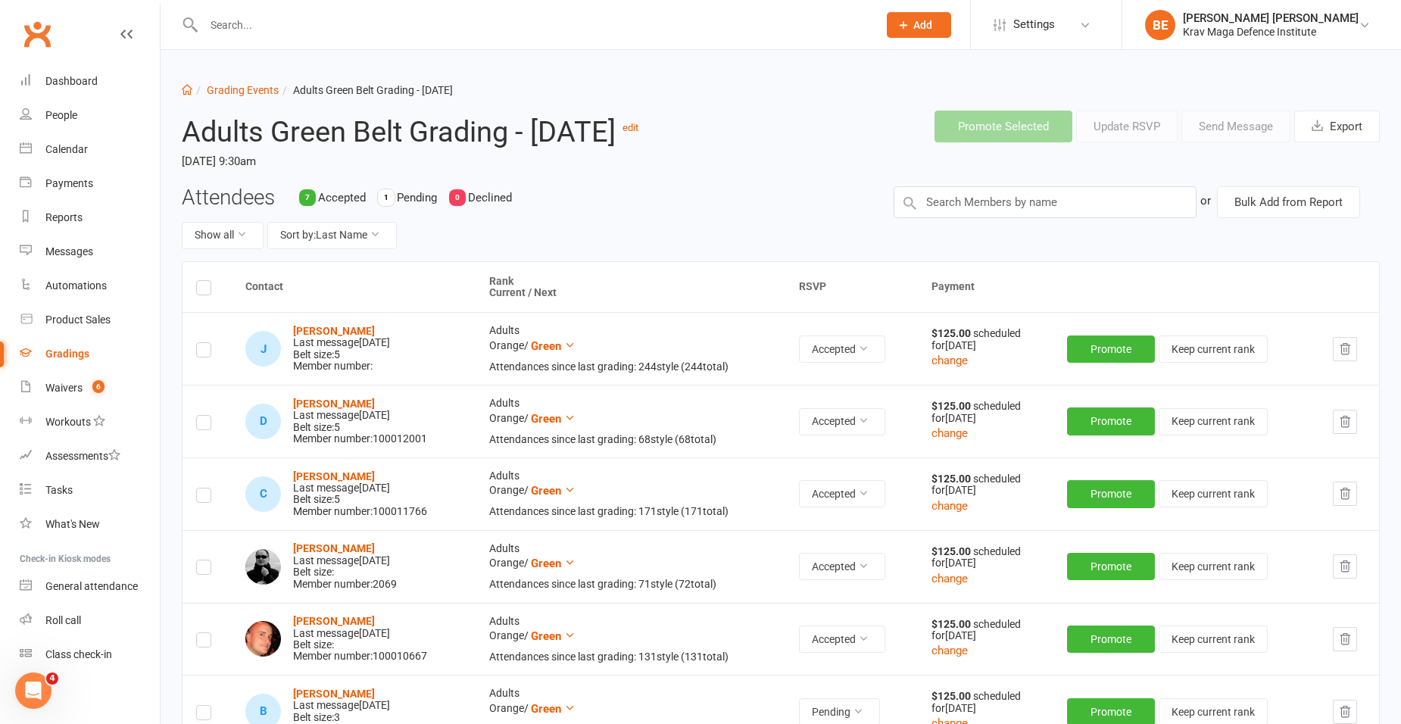
click at [247, 25] on input "text" at bounding box center [533, 24] width 668 height 21
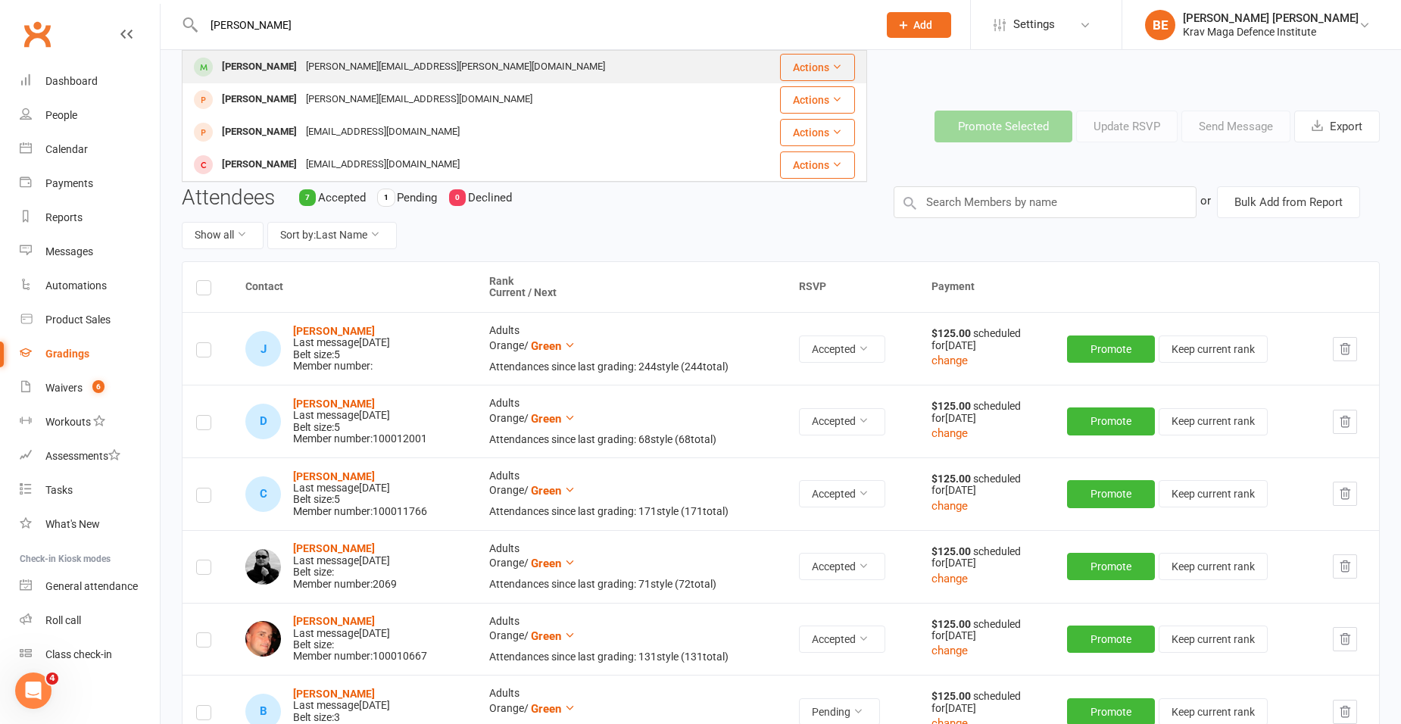
type input "[PERSON_NAME]"
click at [304, 73] on div "[PERSON_NAME][EMAIL_ADDRESS][PERSON_NAME][DOMAIN_NAME]" at bounding box center [455, 67] width 308 height 22
